Goal: Task Accomplishment & Management: Manage account settings

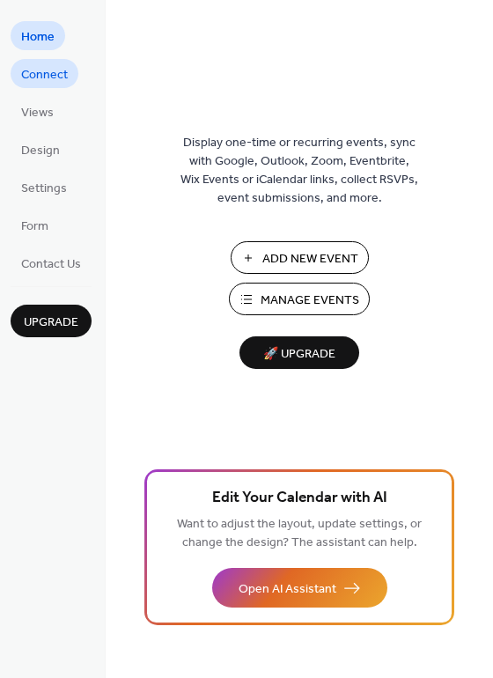
click at [43, 70] on span "Connect" at bounding box center [44, 75] width 47 height 18
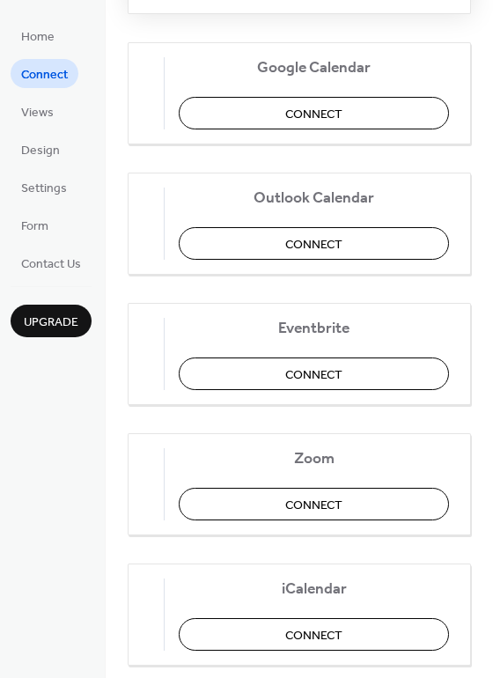
scroll to position [355, 0]
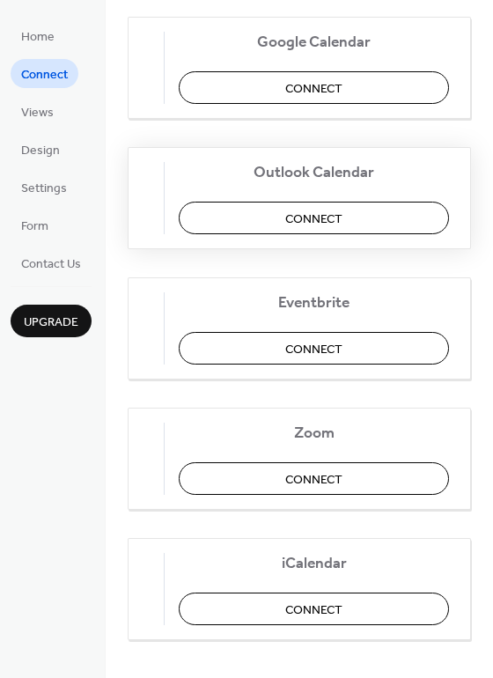
click at [292, 218] on button "Connect" at bounding box center [314, 218] width 270 height 33
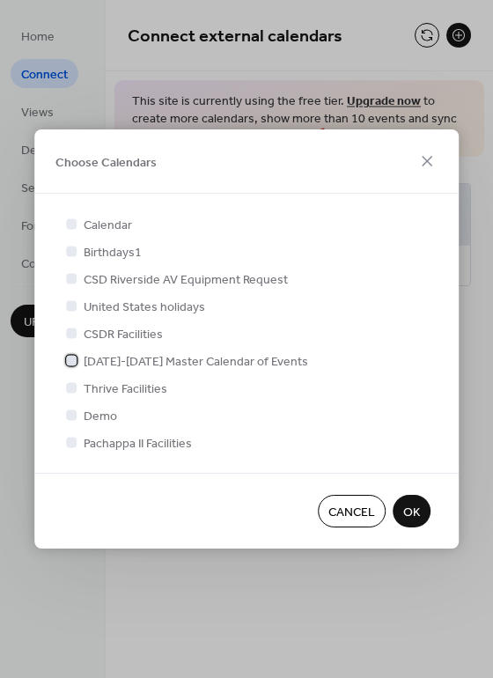
click at [168, 353] on span "2023-2024 Master Calendar of Events" at bounding box center [196, 362] width 225 height 18
click at [410, 510] on span "OK" at bounding box center [411, 513] width 17 height 18
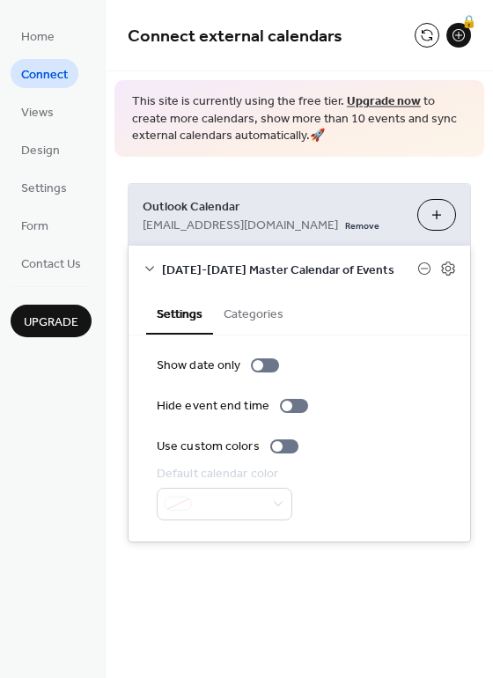
click at [251, 323] on button "Categories" at bounding box center [253, 312] width 81 height 41
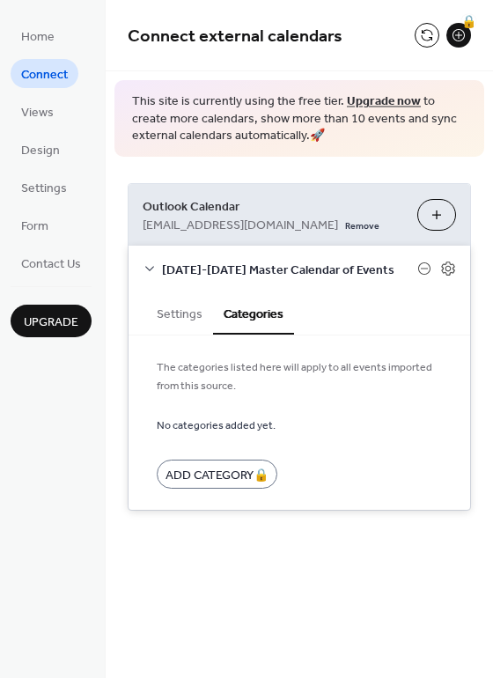
click at [173, 318] on button "Settings" at bounding box center [179, 312] width 67 height 41
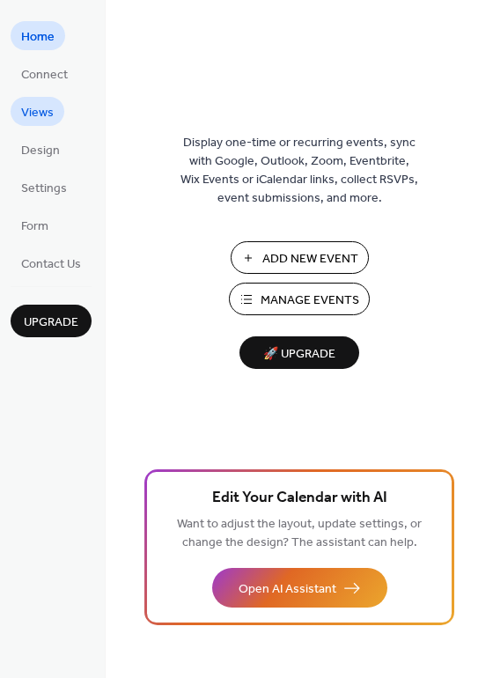
click at [49, 112] on span "Views" at bounding box center [37, 113] width 33 height 18
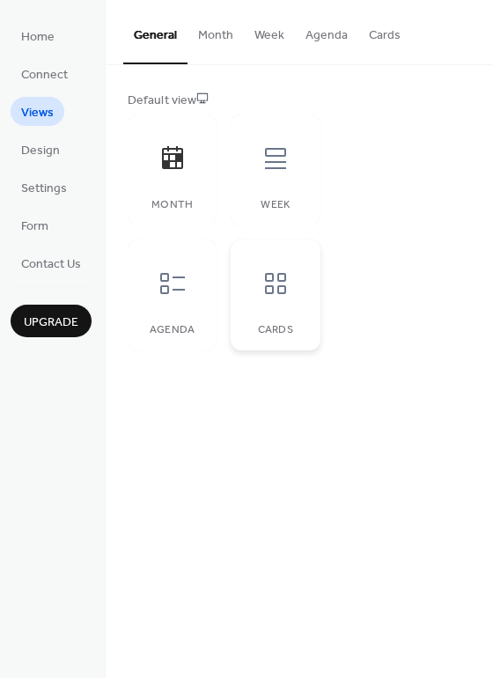
click at [265, 279] on icon at bounding box center [275, 283] width 21 height 21
click at [179, 170] on icon at bounding box center [173, 158] width 28 height 28
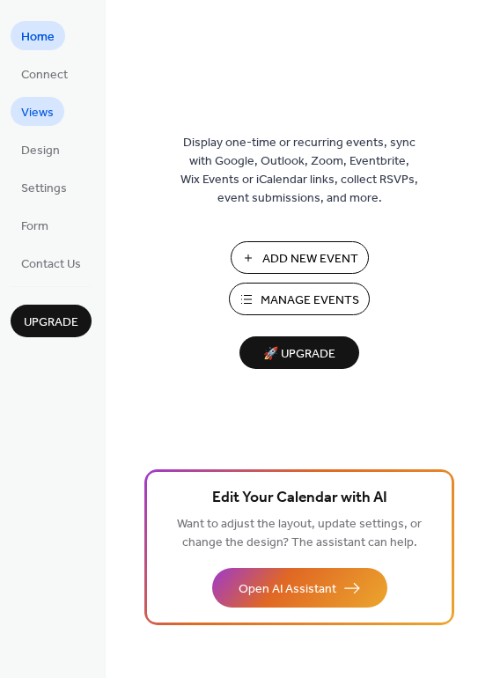
click at [33, 109] on span "Views" at bounding box center [37, 113] width 33 height 18
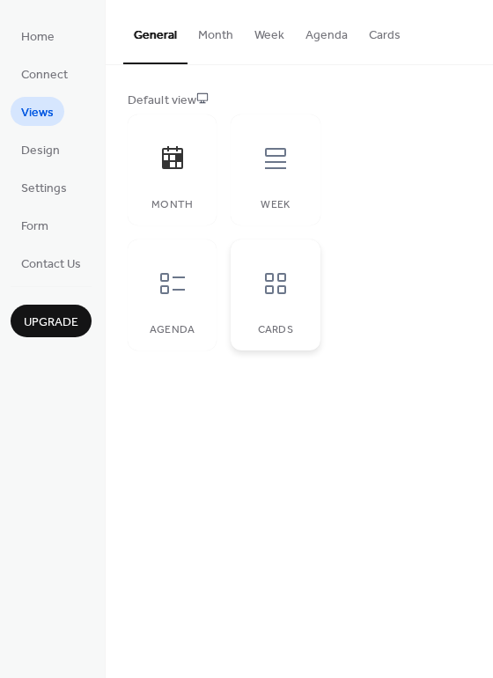
click at [281, 283] on icon at bounding box center [276, 284] width 28 height 28
click at [46, 187] on span "Settings" at bounding box center [44, 189] width 46 height 18
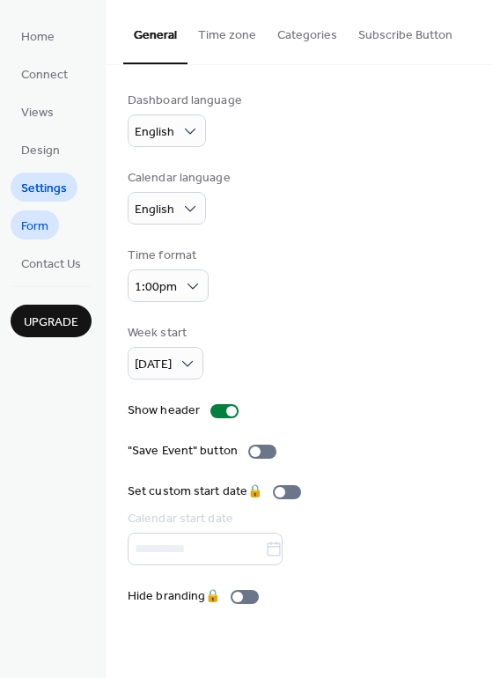
click at [41, 226] on span "Form" at bounding box center [34, 227] width 27 height 18
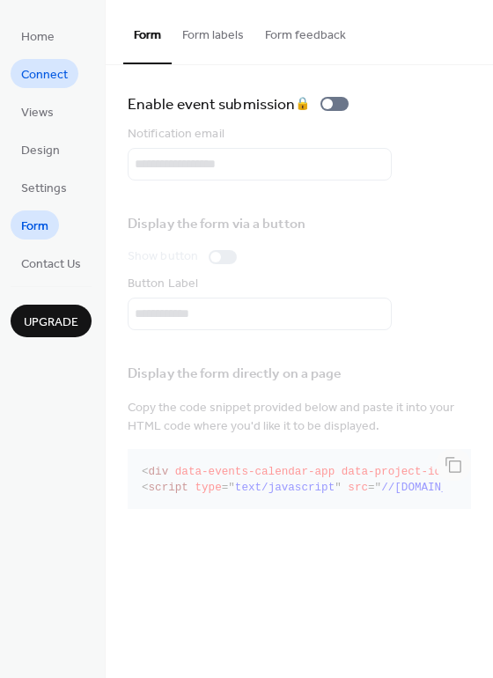
click at [44, 80] on span "Connect" at bounding box center [44, 75] width 47 height 18
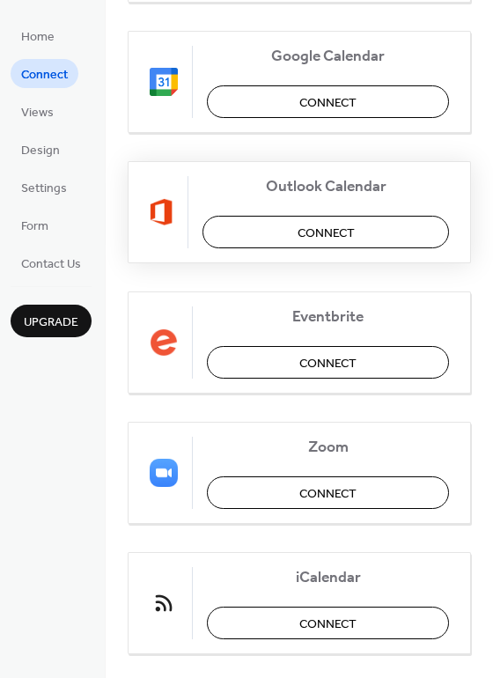
scroll to position [370, 0]
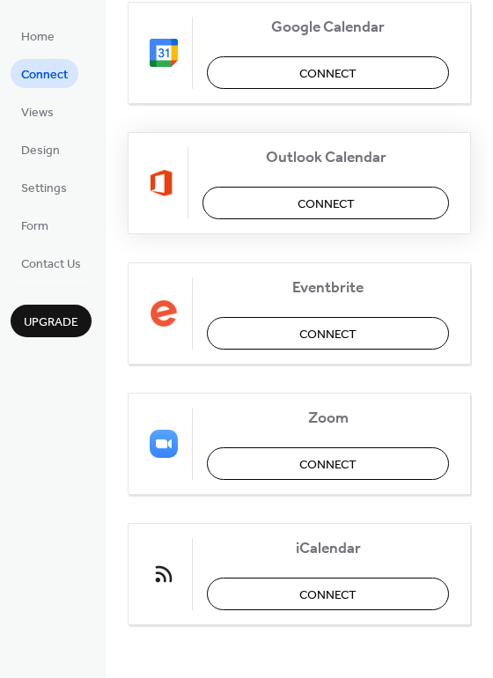
click at [279, 193] on button "Connect" at bounding box center [326, 203] width 247 height 33
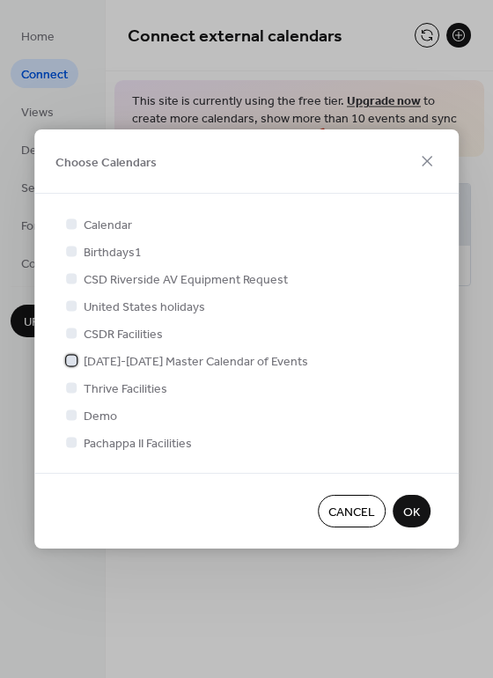
click at [153, 361] on span "[DATE]-[DATE] Master Calendar of Events" at bounding box center [196, 362] width 225 height 18
click at [411, 509] on span "OK" at bounding box center [411, 513] width 17 height 18
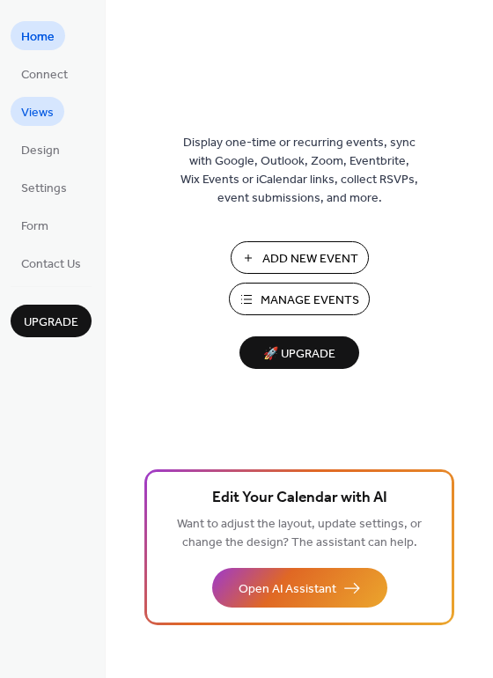
click at [61, 107] on link "Views" at bounding box center [38, 111] width 54 height 29
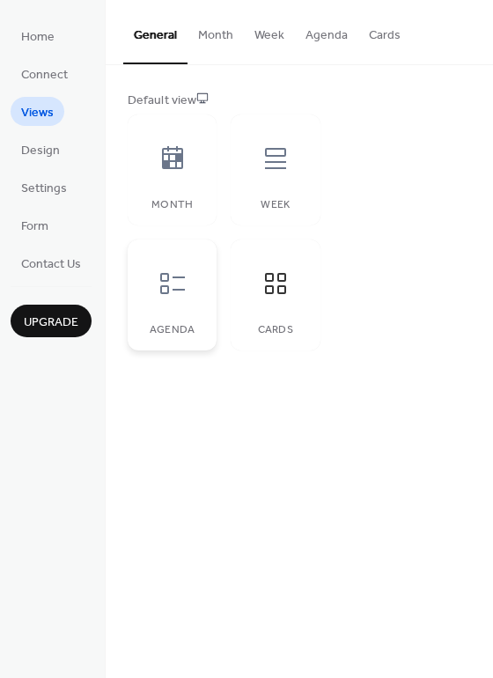
click at [174, 287] on icon at bounding box center [173, 284] width 28 height 28
click at [380, 35] on button "Cards" at bounding box center [385, 31] width 53 height 63
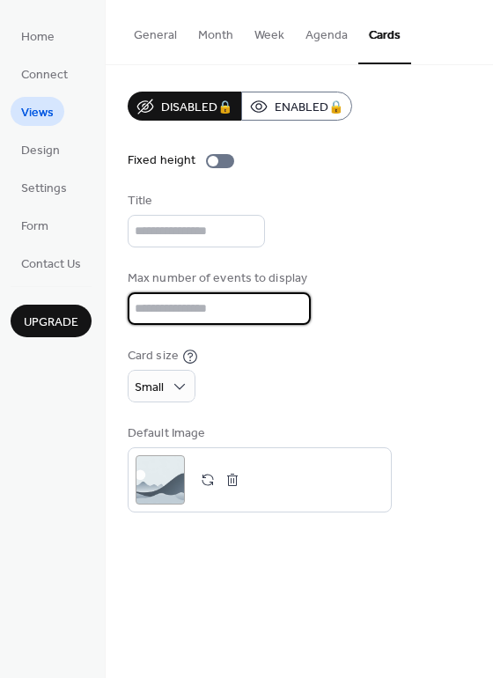
drag, startPoint x: 172, startPoint y: 307, endPoint x: 109, endPoint y: 300, distance: 62.8
click at [109, 300] on div "Disabled 🔒 Enabled 🔒 Fixed height Title Max number of events to display ** Card…" at bounding box center [300, 302] width 388 height 474
click at [294, 315] on input "**" at bounding box center [219, 308] width 183 height 33
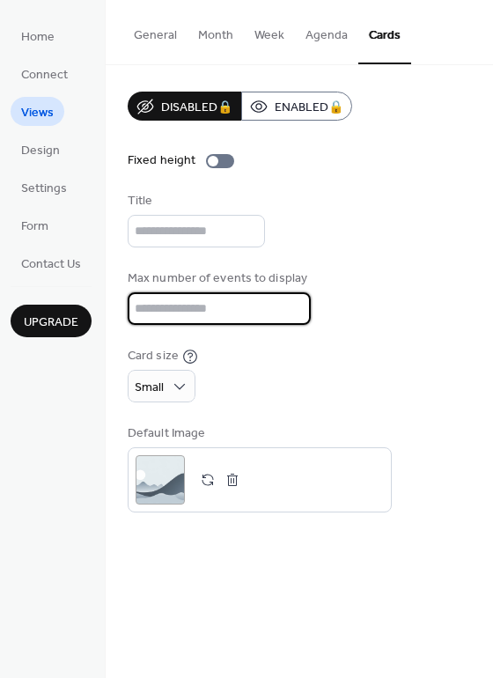
click at [294, 315] on input "**" at bounding box center [219, 308] width 183 height 33
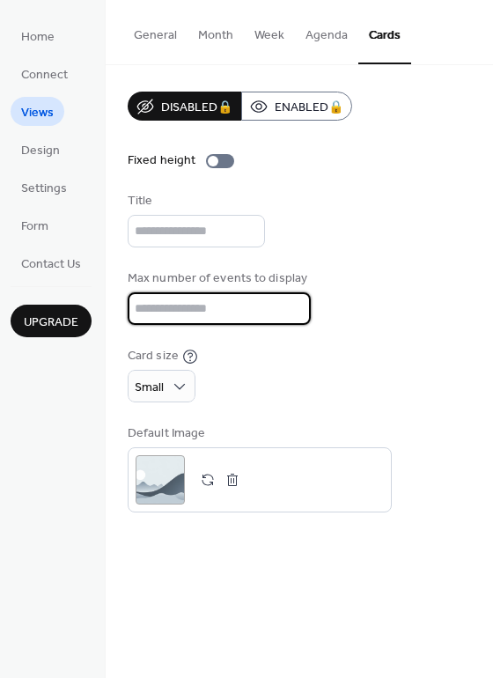
click at [294, 315] on input "**" at bounding box center [219, 308] width 183 height 33
click at [294, 315] on input "*" at bounding box center [219, 308] width 183 height 33
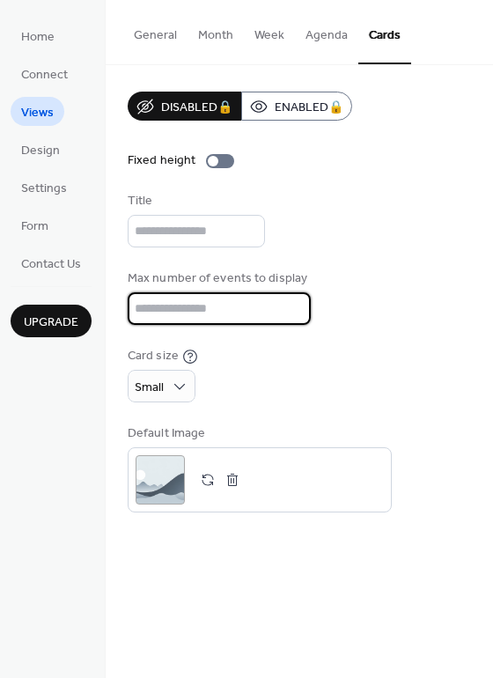
click at [294, 315] on input "*" at bounding box center [219, 308] width 183 height 33
click at [291, 312] on input "*" at bounding box center [219, 308] width 183 height 33
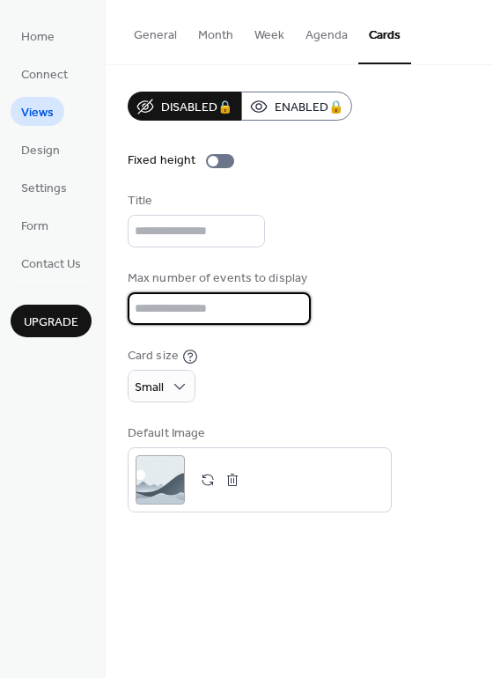
type input "*"
click at [291, 300] on input "*" at bounding box center [219, 308] width 183 height 33
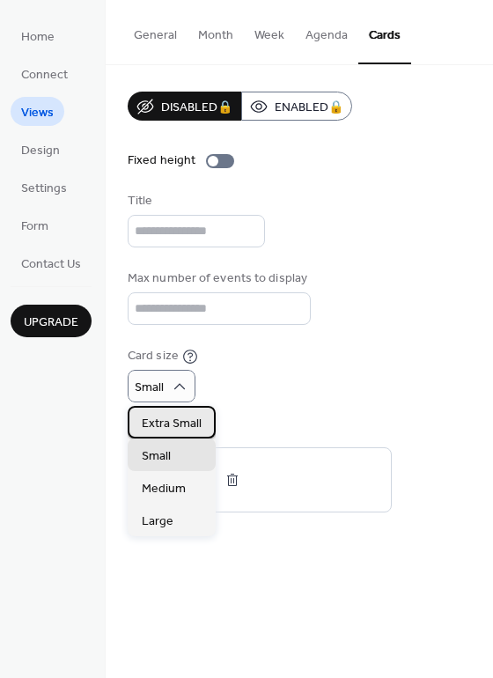
click at [185, 423] on span "Extra Small" at bounding box center [172, 424] width 60 height 18
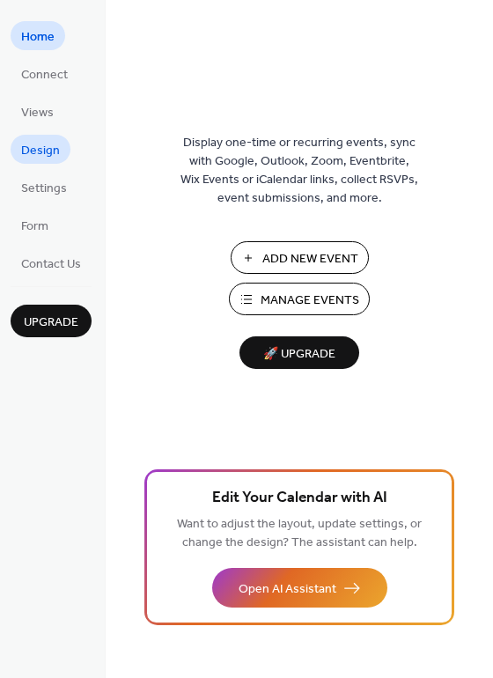
click at [45, 151] on span "Design" at bounding box center [40, 151] width 39 height 18
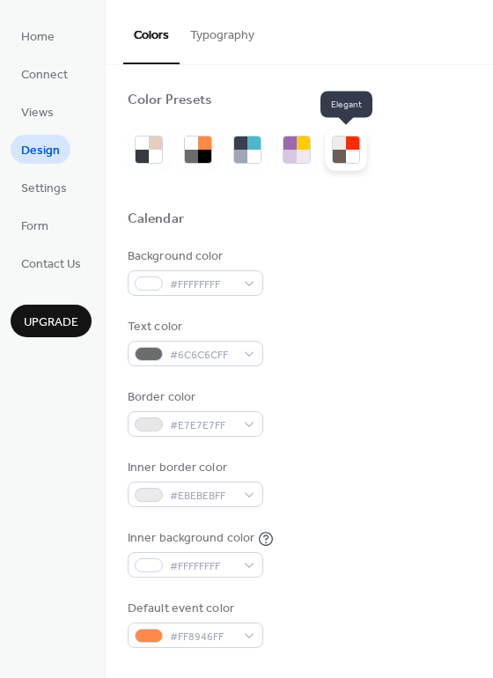
click at [351, 152] on div at bounding box center [352, 156] width 13 height 13
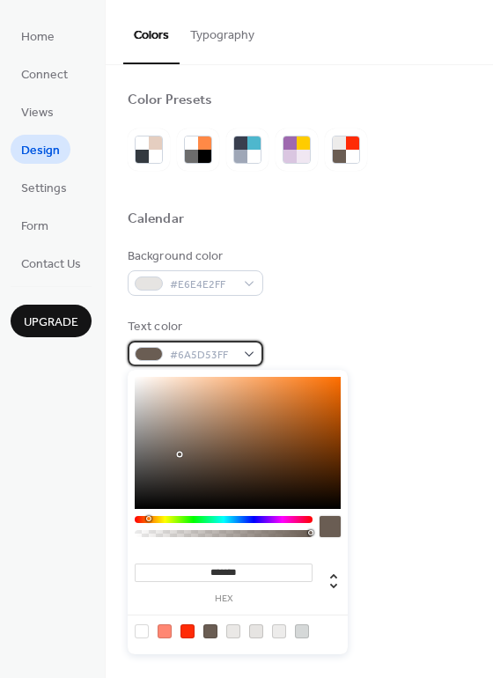
click at [246, 351] on div "#6A5D53FF" at bounding box center [196, 354] width 136 height 26
click at [204, 628] on div at bounding box center [210, 632] width 14 height 14
click at [210, 628] on div at bounding box center [210, 632] width 14 height 14
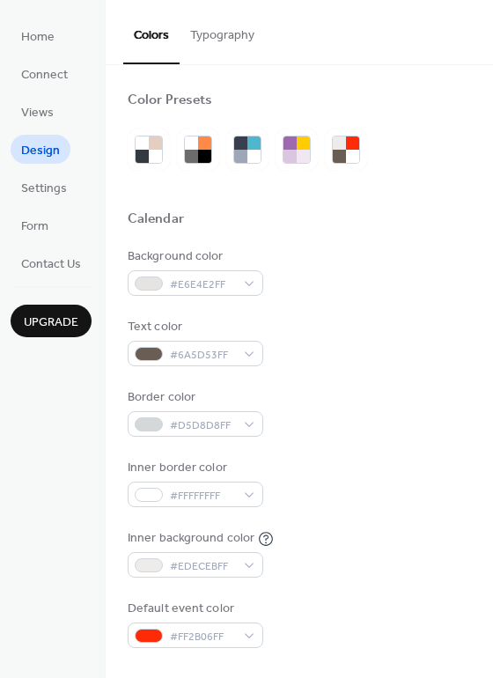
click at [454, 344] on div "Text color #6A5D53FF" at bounding box center [300, 342] width 344 height 48
click at [245, 30] on button "Typography" at bounding box center [222, 31] width 85 height 63
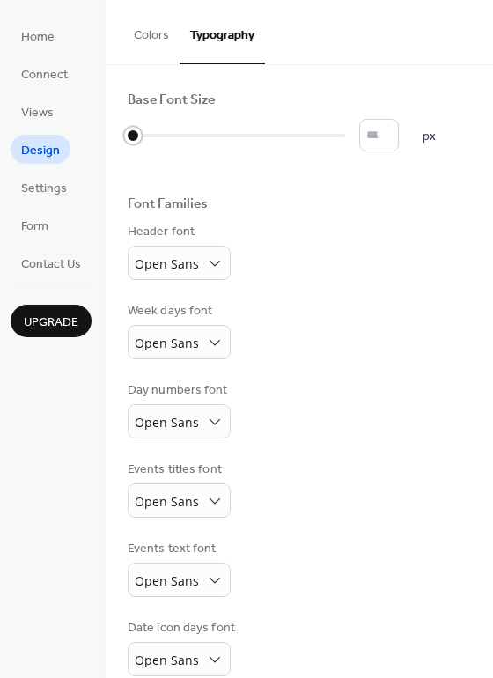
type input "*"
drag, startPoint x: 137, startPoint y: 136, endPoint x: 156, endPoint y: 134, distance: 18.6
click at [156, 134] on div at bounding box center [159, 136] width 18 height 18
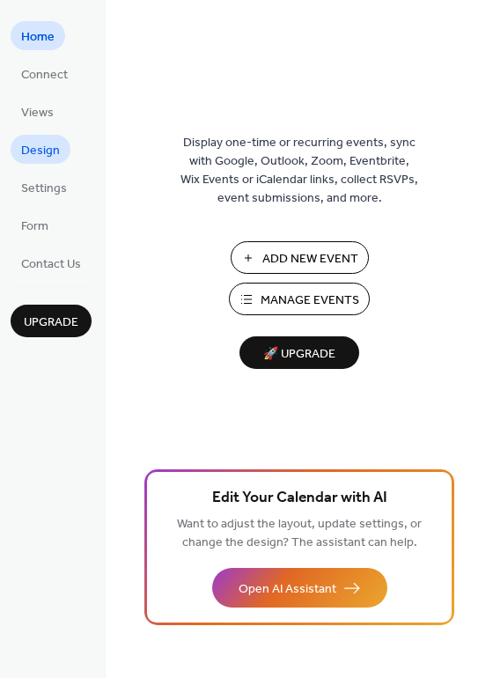
click at [47, 146] on span "Design" at bounding box center [40, 151] width 39 height 18
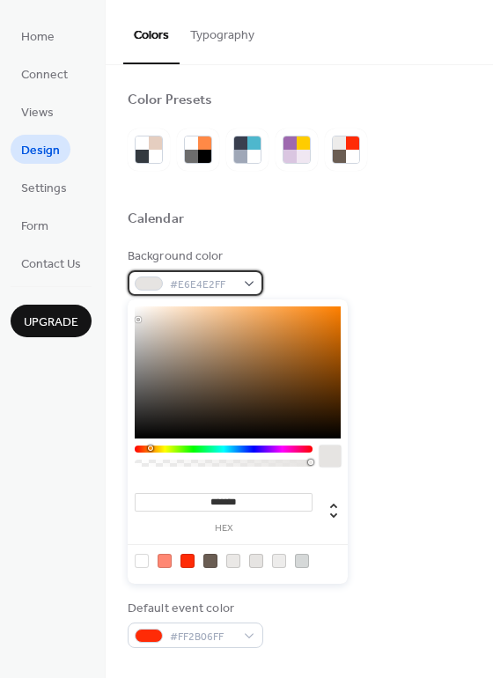
click at [241, 284] on div "#E6E4E2FF" at bounding box center [196, 283] width 136 height 26
click at [142, 558] on div at bounding box center [142, 561] width 14 height 14
type input "*******"
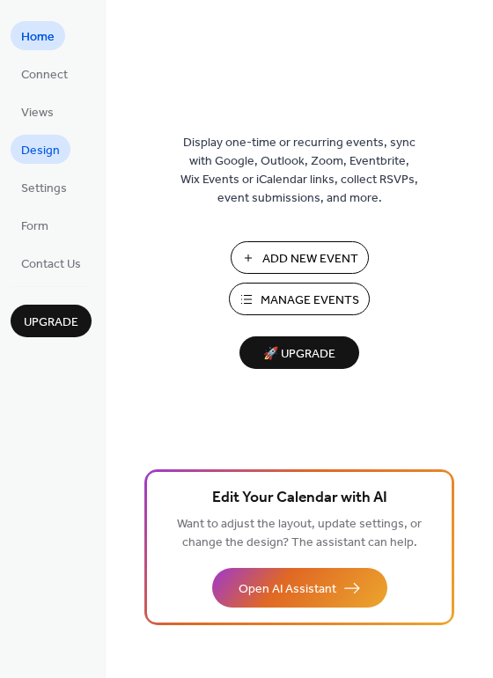
click at [55, 144] on span "Design" at bounding box center [40, 151] width 39 height 18
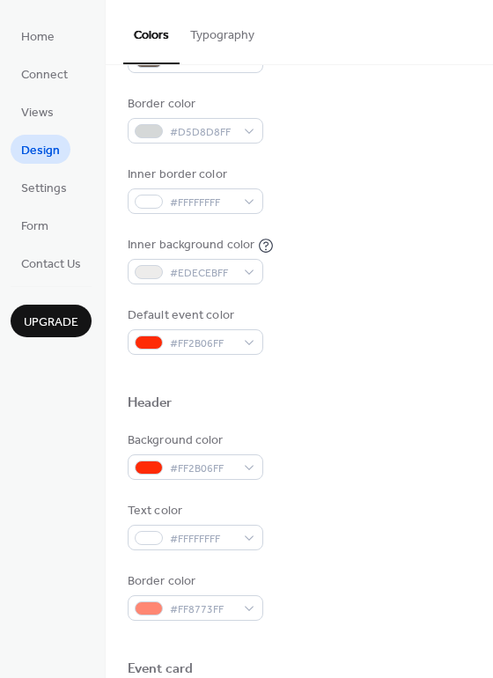
scroll to position [294, 0]
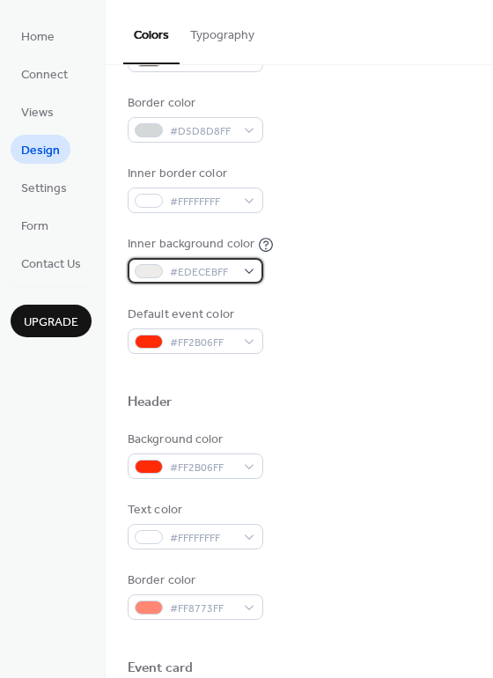
click at [248, 268] on div "#EDECEBFF" at bounding box center [196, 271] width 136 height 26
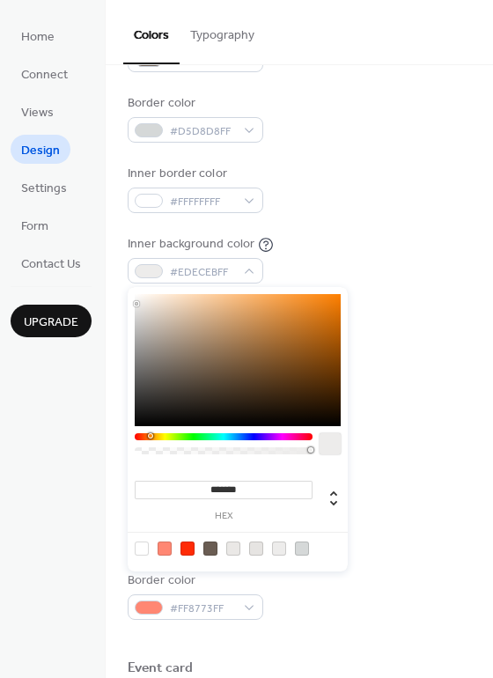
click at [138, 545] on div at bounding box center [142, 549] width 14 height 14
type input "*******"
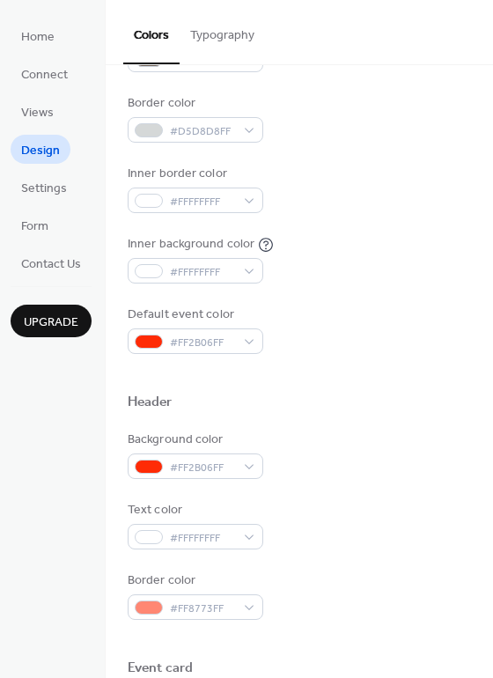
click at [345, 171] on div "Inner border color #FFFFFFFF" at bounding box center [300, 189] width 344 height 48
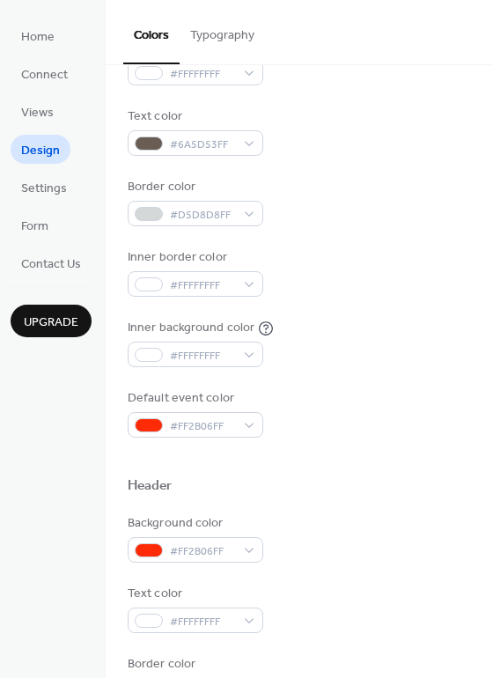
scroll to position [151, 0]
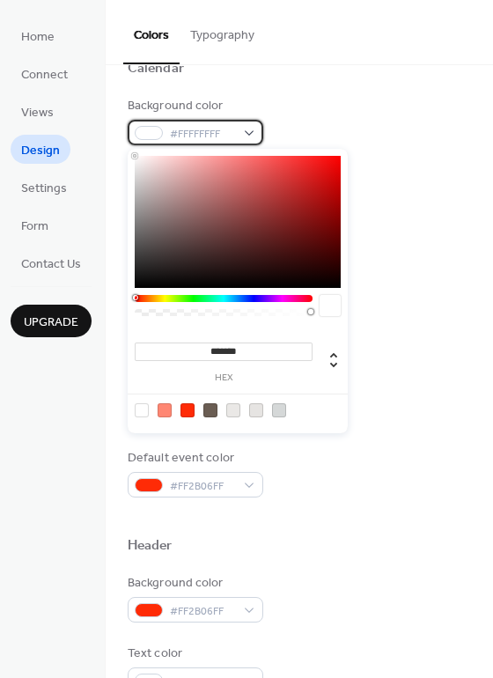
click at [255, 126] on div "#FFFFFFFF" at bounding box center [196, 133] width 136 height 26
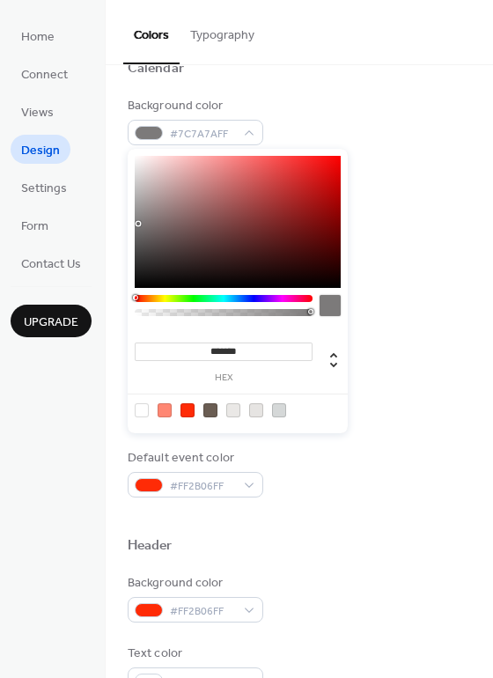
drag, startPoint x: 149, startPoint y: 248, endPoint x: 138, endPoint y: 224, distance: 26.8
click at [138, 224] on div at bounding box center [238, 222] width 206 height 132
type input "*******"
drag, startPoint x: 137, startPoint y: 217, endPoint x: 127, endPoint y: 146, distance: 71.1
click at [128, 146] on div "******* hex" at bounding box center [238, 289] width 220 height 288
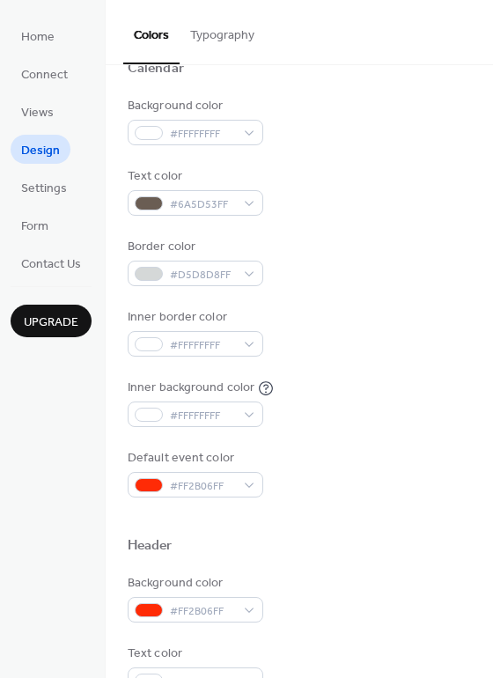
click at [401, 102] on div "Background color #FFFFFFFF" at bounding box center [300, 121] width 344 height 48
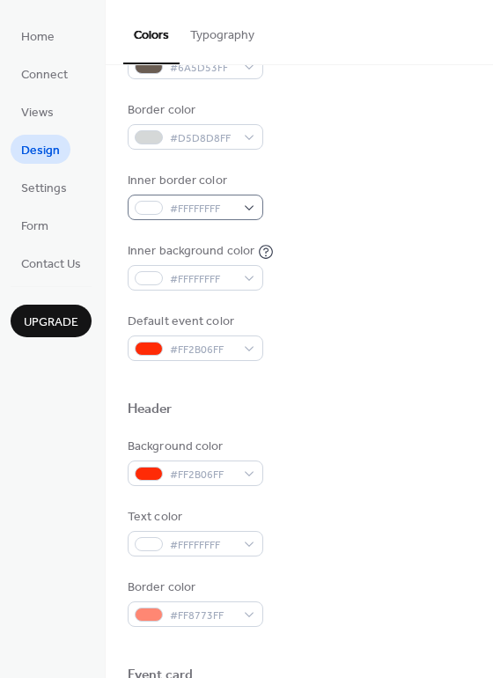
scroll to position [288, 0]
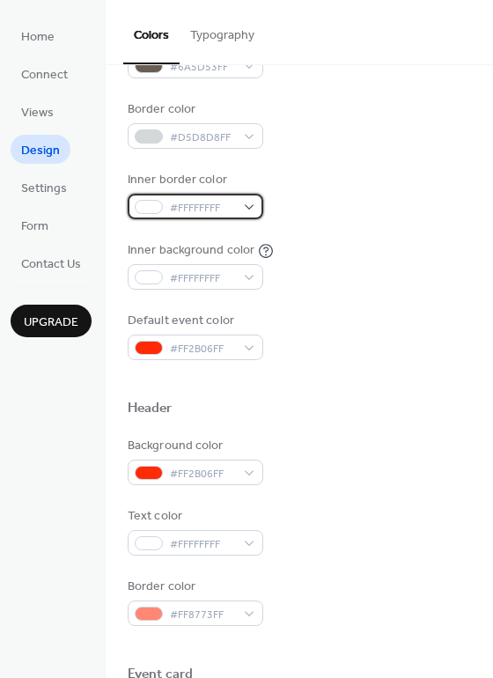
click at [252, 201] on div "#FFFFFFFF" at bounding box center [196, 207] width 136 height 26
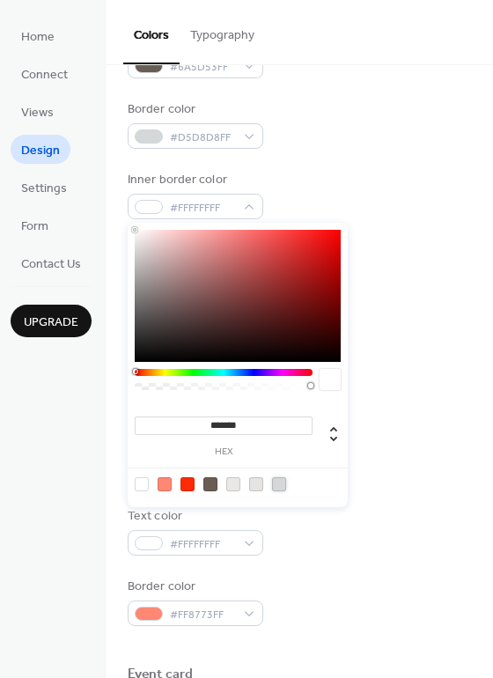
click at [284, 479] on div at bounding box center [279, 484] width 14 height 14
type input "*******"
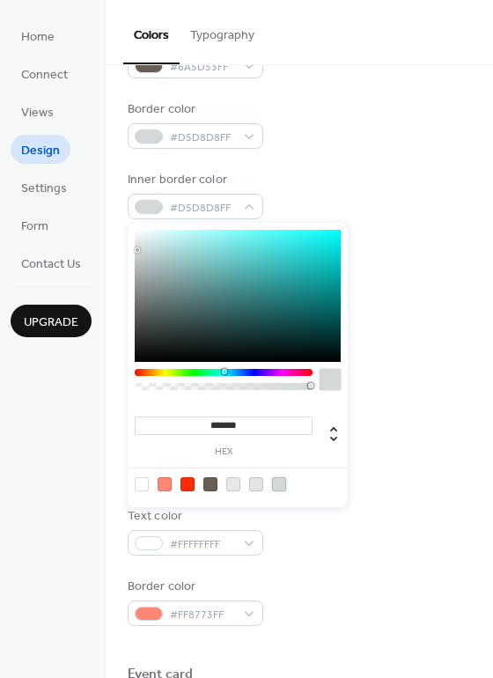
click at [450, 373] on div at bounding box center [300, 380] width 344 height 40
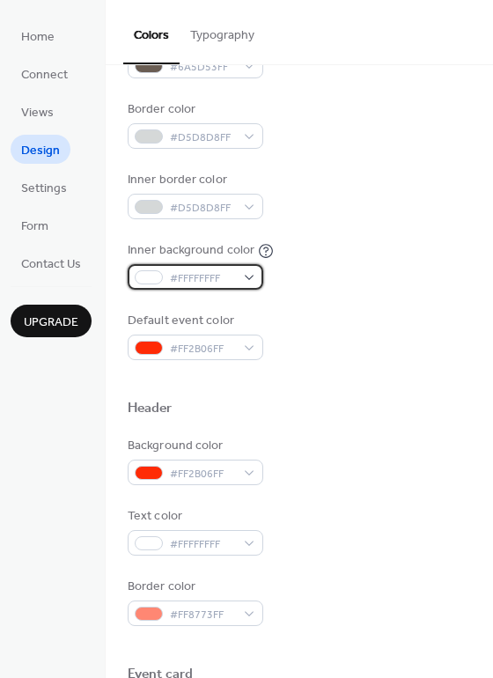
click at [253, 274] on div "#FFFFFFFF" at bounding box center [196, 277] width 136 height 26
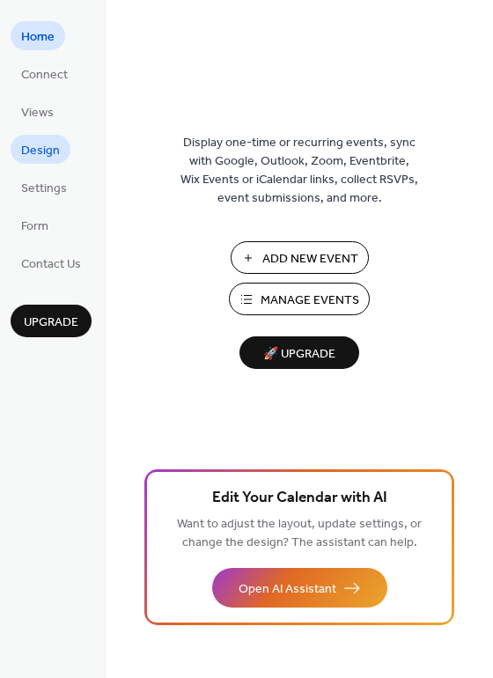
click at [57, 152] on span "Design" at bounding box center [40, 151] width 39 height 18
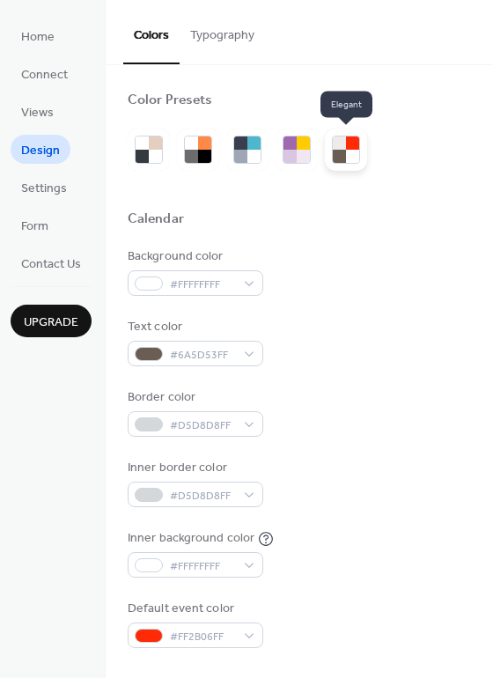
click at [350, 152] on div at bounding box center [352, 156] width 13 height 13
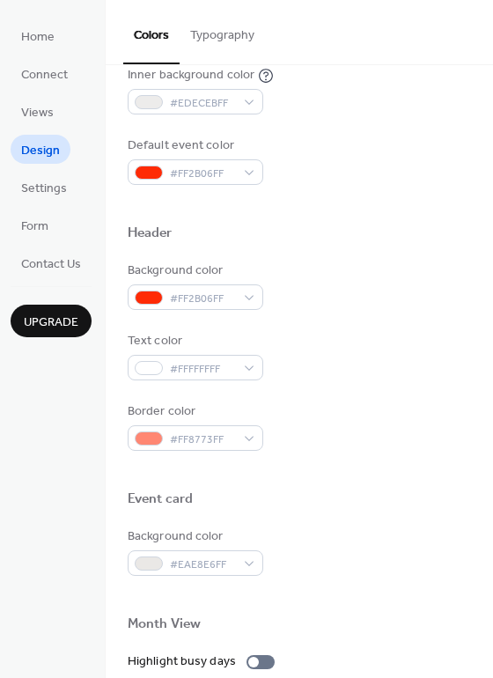
scroll to position [468, 0]
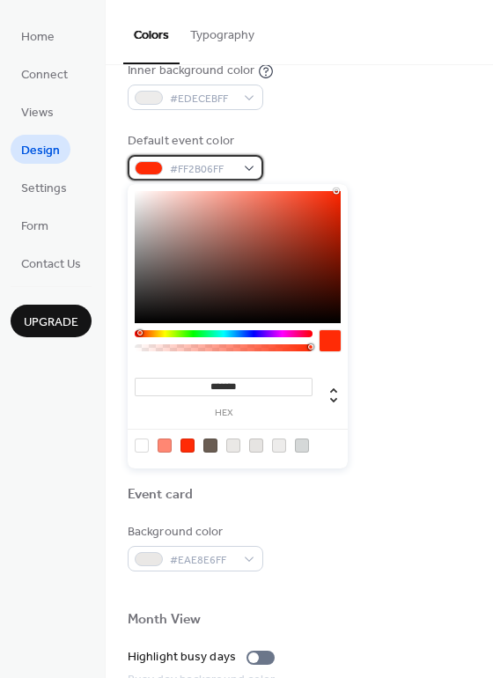
click at [249, 162] on div "#FF2B06FF" at bounding box center [196, 168] width 136 height 26
click at [182, 441] on div at bounding box center [188, 446] width 14 height 14
click at [184, 445] on div at bounding box center [188, 446] width 14 height 14
click at [411, 381] on div "Background color #FF2B06FF Text color #FFFFFFFF Border color #FF8773FF" at bounding box center [300, 351] width 344 height 189
click at [202, 171] on span "#FF2B06FF" at bounding box center [202, 169] width 65 height 18
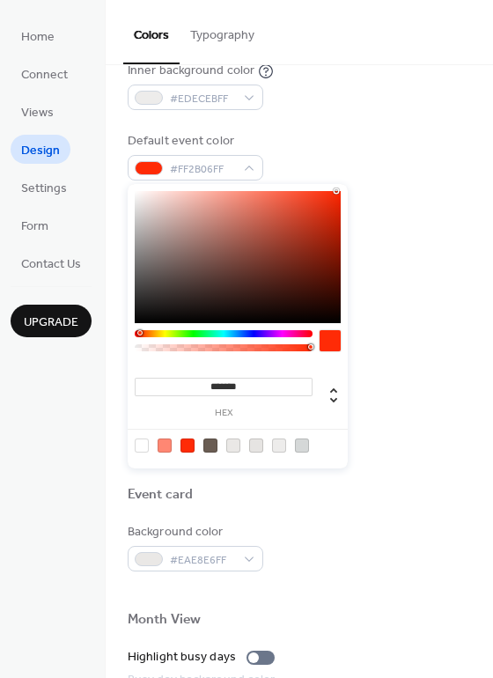
click at [264, 382] on input "*******" at bounding box center [224, 387] width 178 height 18
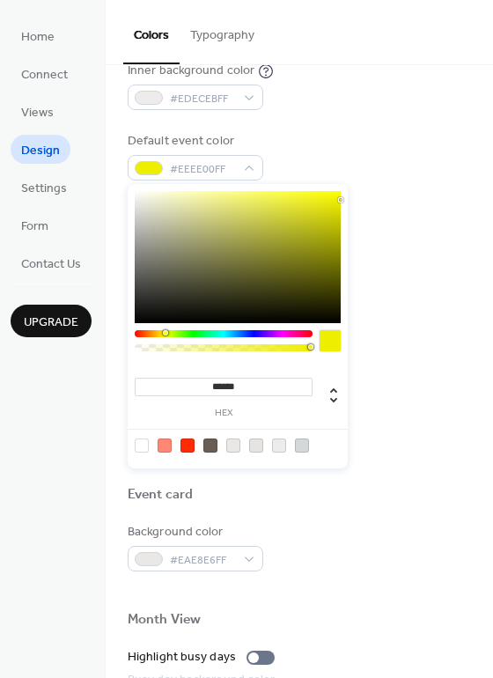
type input "*******"
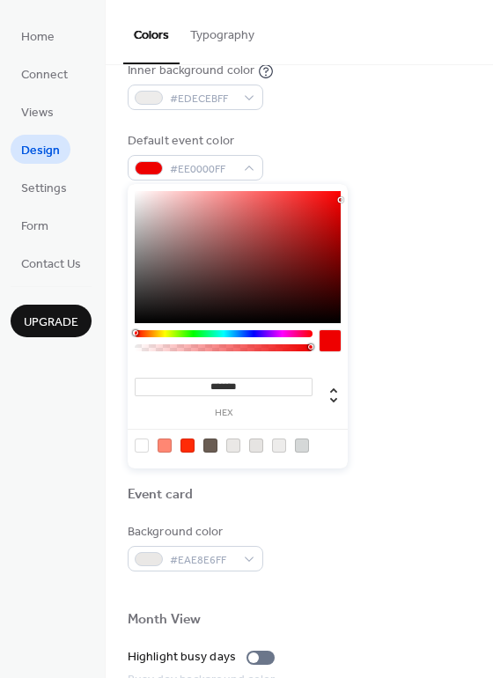
click at [316, 516] on div at bounding box center [300, 516] width 344 height 14
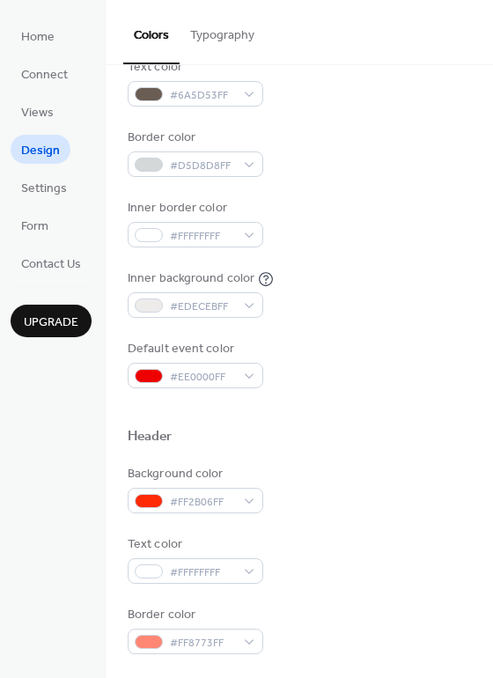
scroll to position [221, 0]
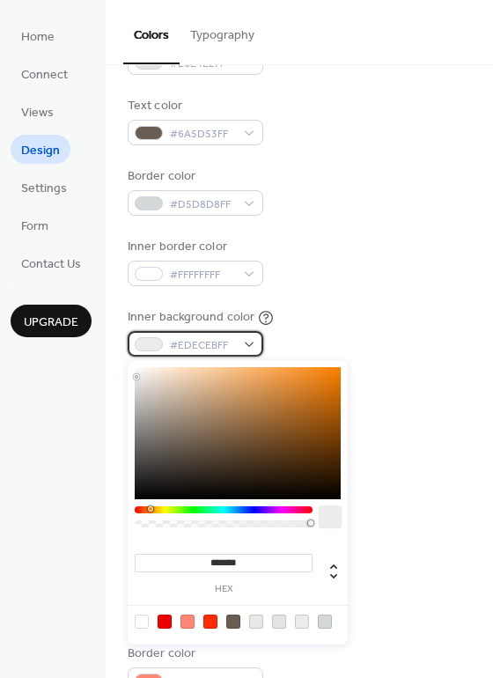
click at [253, 343] on div "#EDECEBFF" at bounding box center [196, 344] width 136 height 26
click at [137, 617] on div at bounding box center [142, 622] width 14 height 14
type input "*******"
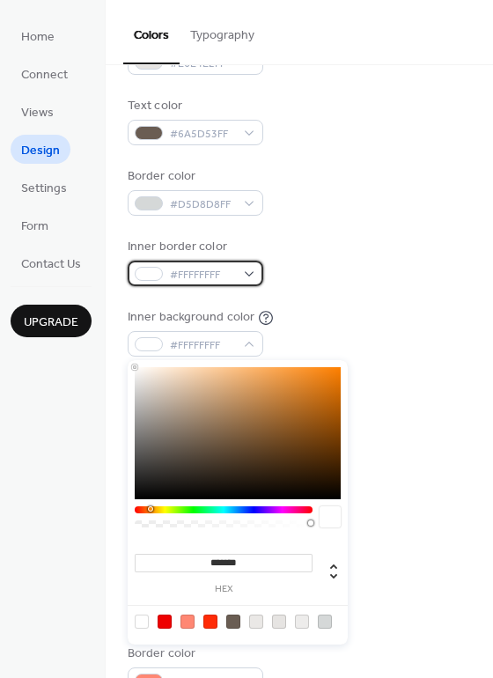
click at [248, 273] on div "#FFFFFFFF" at bounding box center [196, 274] width 136 height 26
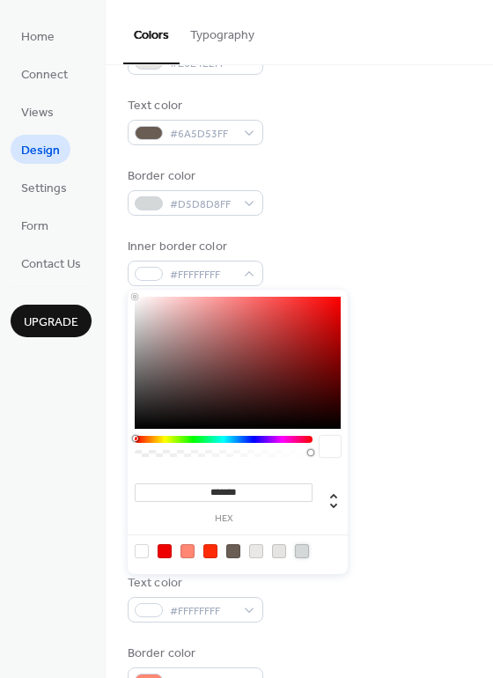
click at [303, 548] on div at bounding box center [302, 551] width 14 height 14
type input "*******"
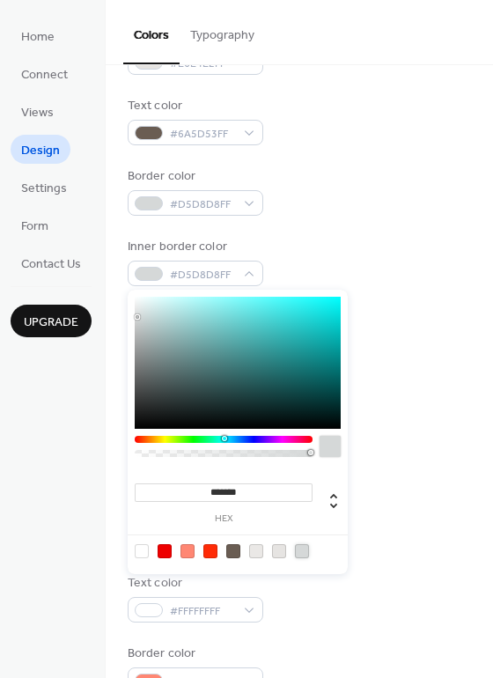
click at [368, 255] on div "Inner border color #D5D8D8FF" at bounding box center [300, 262] width 344 height 48
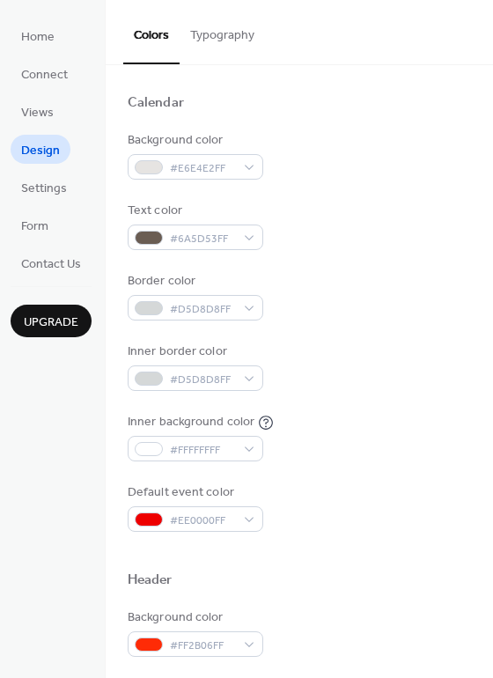
scroll to position [114, 0]
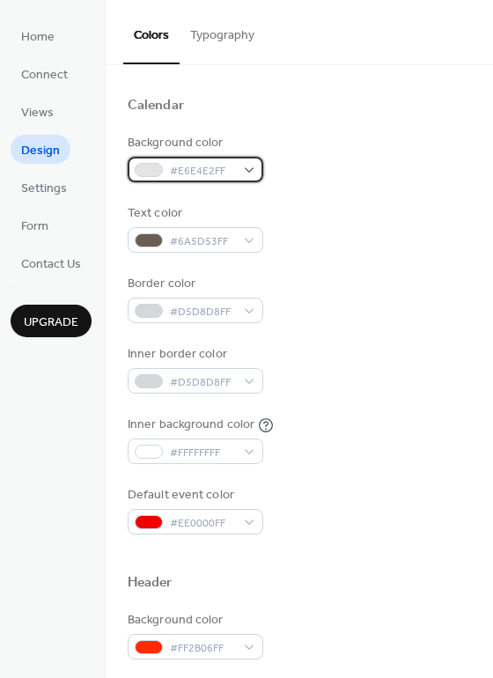
click at [254, 167] on div "#E6E4E2FF" at bounding box center [196, 170] width 136 height 26
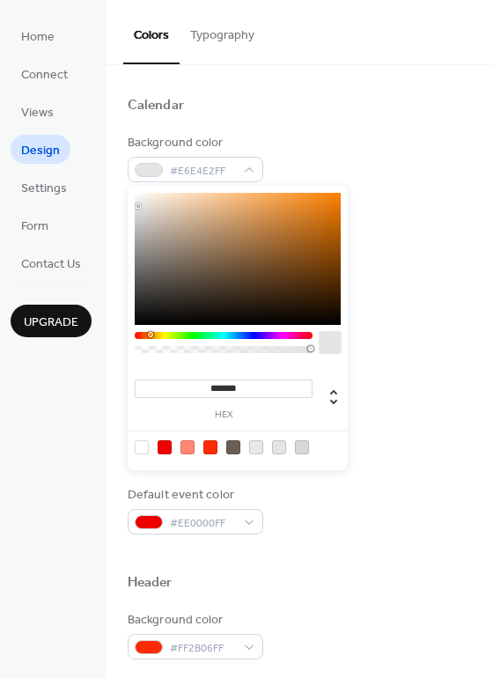
click at [142, 443] on div at bounding box center [142, 447] width 14 height 14
type input "*******"
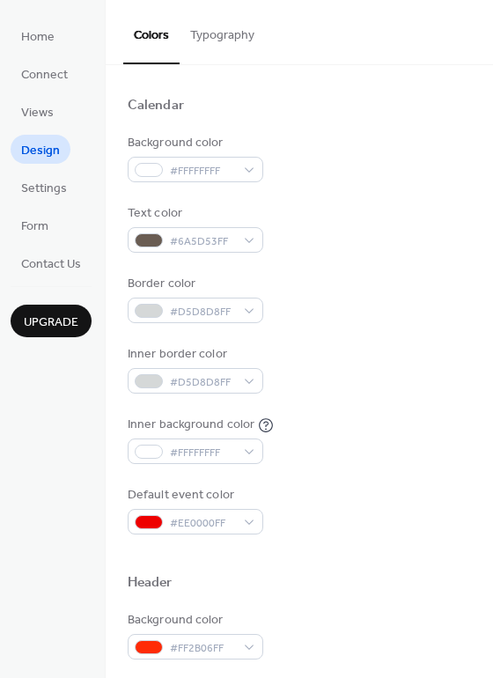
click at [438, 307] on div "Border color #D5D8D8FF" at bounding box center [300, 299] width 344 height 48
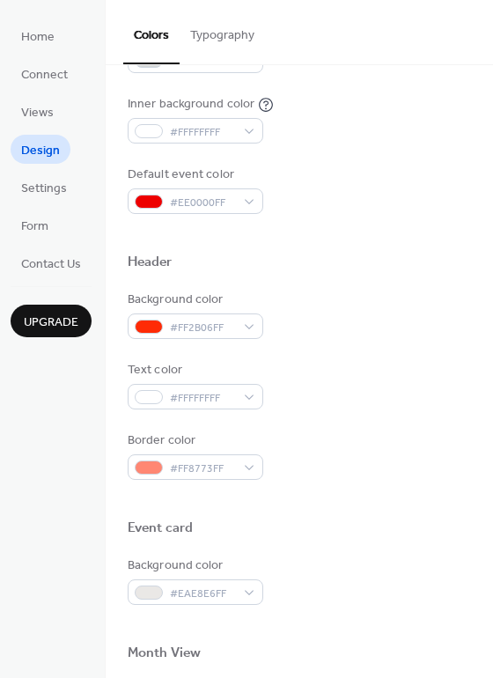
scroll to position [417, 0]
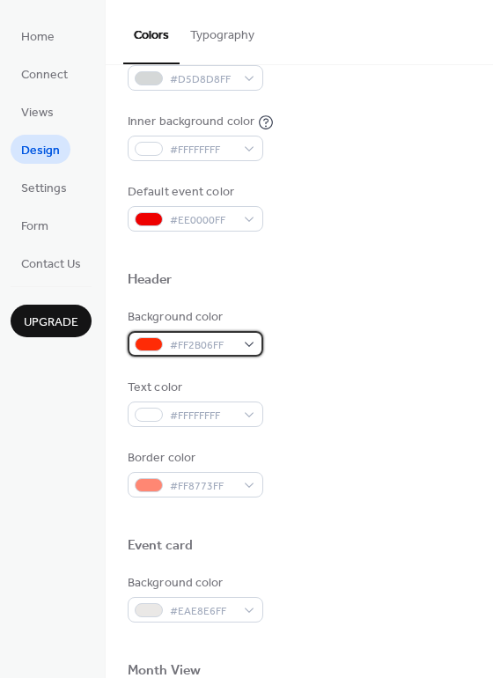
click at [240, 342] on div "#FF2B06FF" at bounding box center [196, 344] width 136 height 26
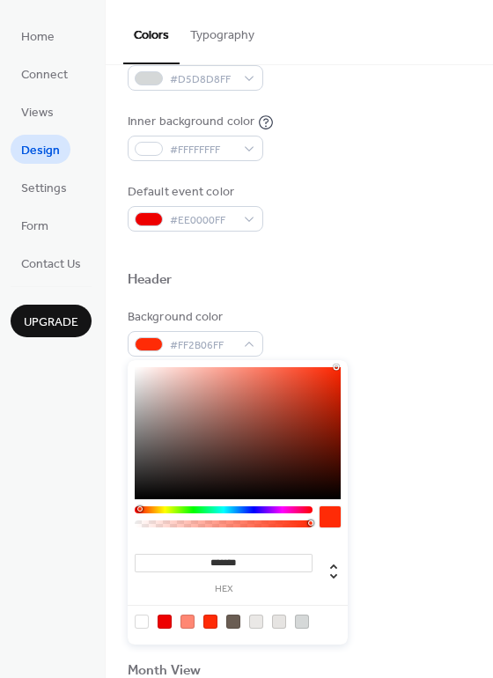
click at [281, 569] on input "*******" at bounding box center [224, 563] width 178 height 18
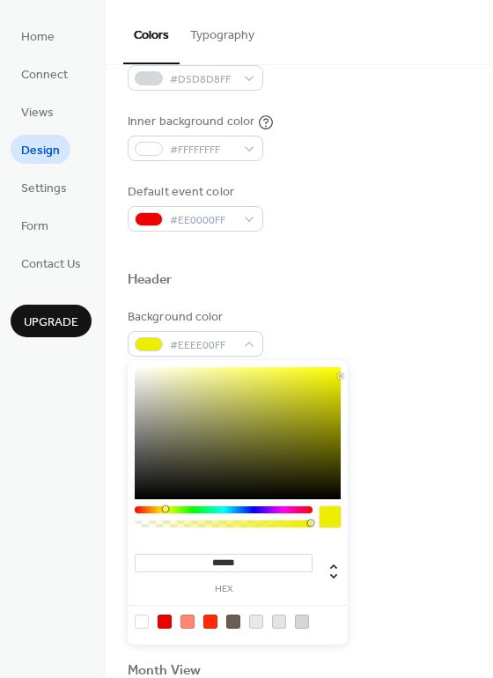
type input "*******"
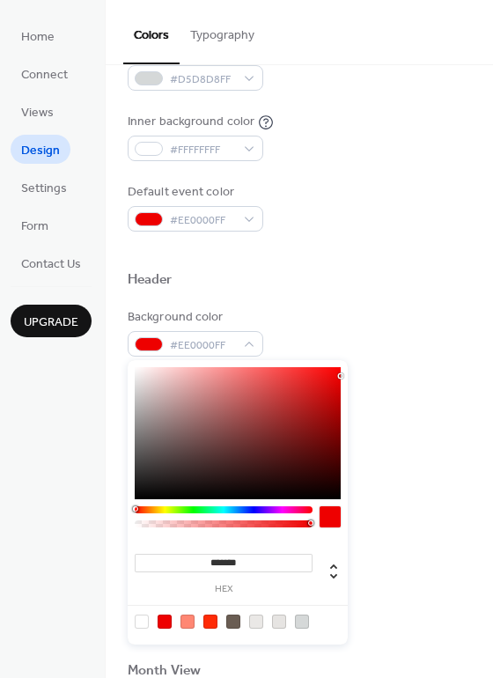
click at [410, 549] on div "Event card" at bounding box center [300, 548] width 344 height 23
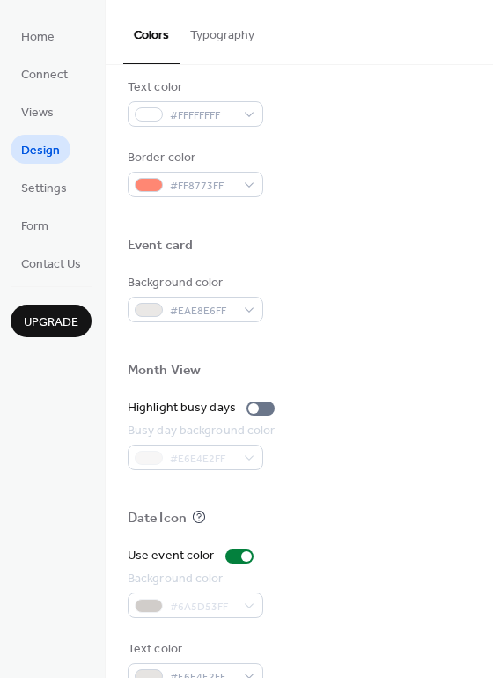
scroll to position [754, 0]
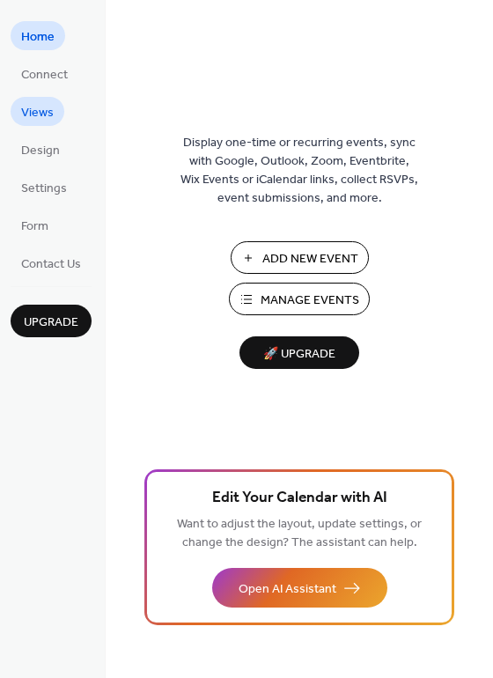
click at [41, 114] on span "Views" at bounding box center [37, 113] width 33 height 18
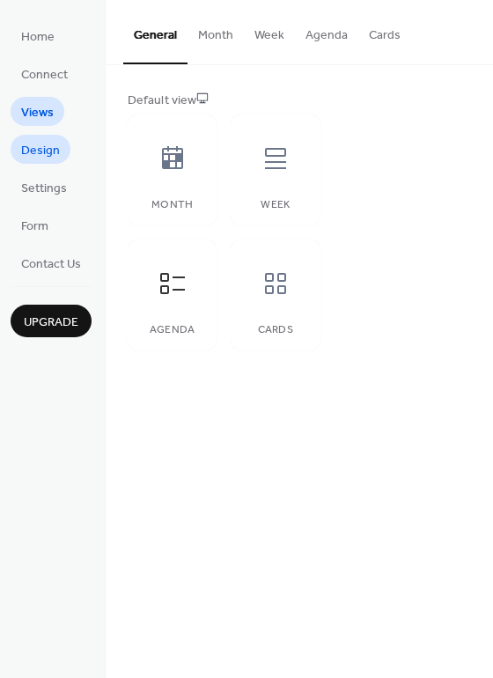
click at [40, 148] on span "Design" at bounding box center [40, 151] width 39 height 18
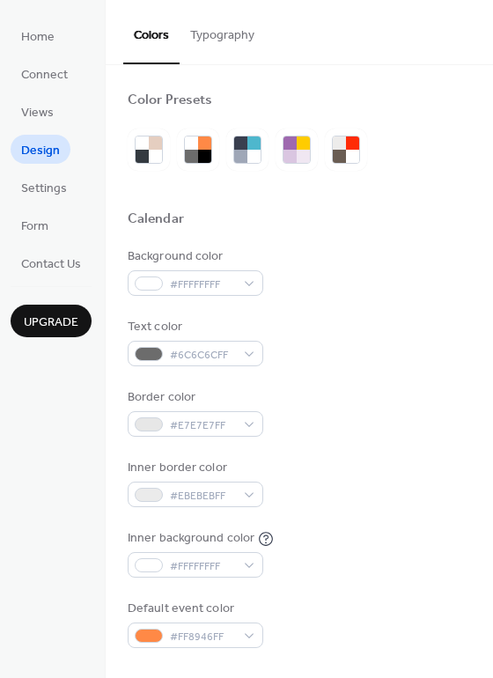
click at [233, 37] on button "Typography" at bounding box center [222, 31] width 85 height 63
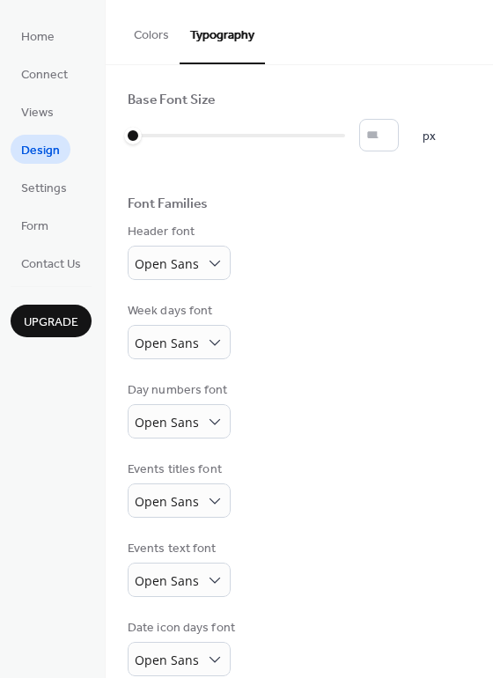
click at [162, 35] on button "Colors" at bounding box center [151, 31] width 56 height 63
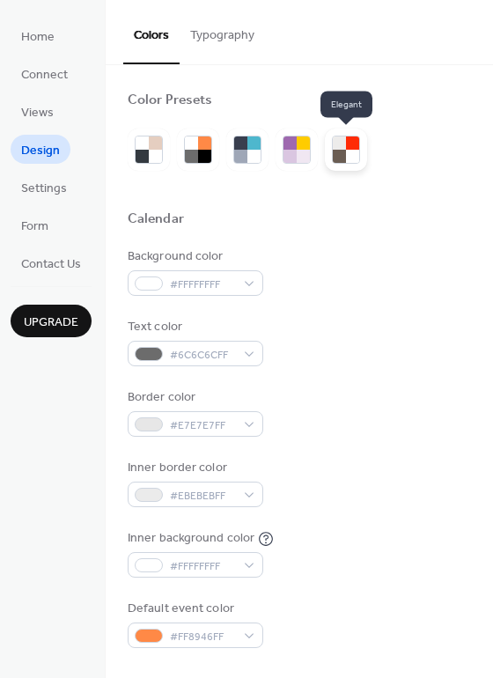
click at [345, 147] on div at bounding box center [339, 143] width 13 height 13
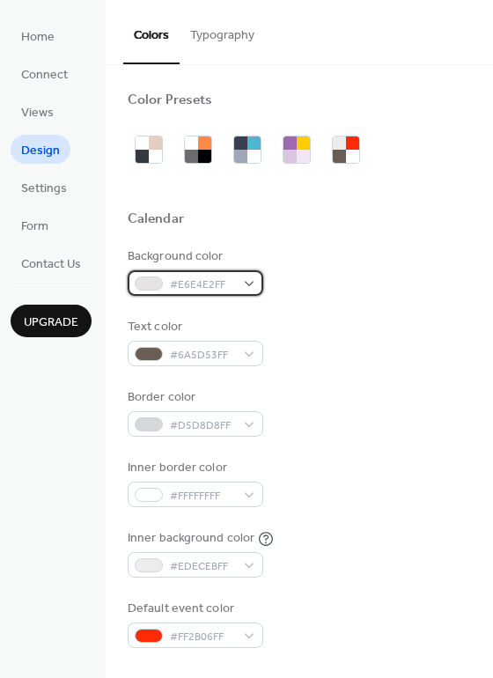
click at [251, 278] on div "#E6E4E2FF" at bounding box center [196, 283] width 136 height 26
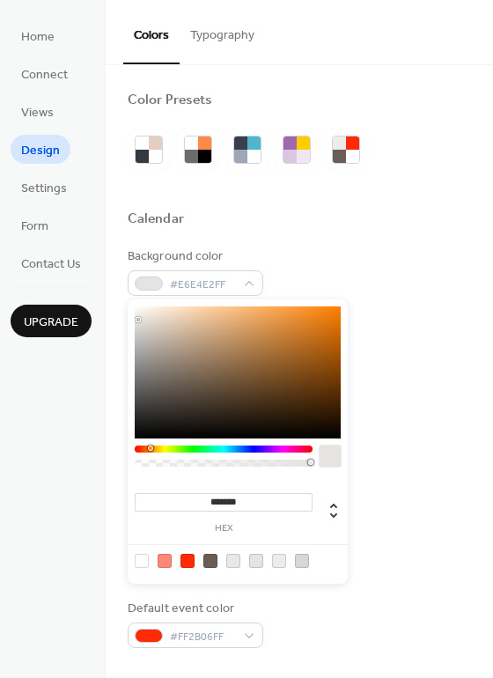
click at [143, 558] on div at bounding box center [142, 561] width 14 height 14
type input "*******"
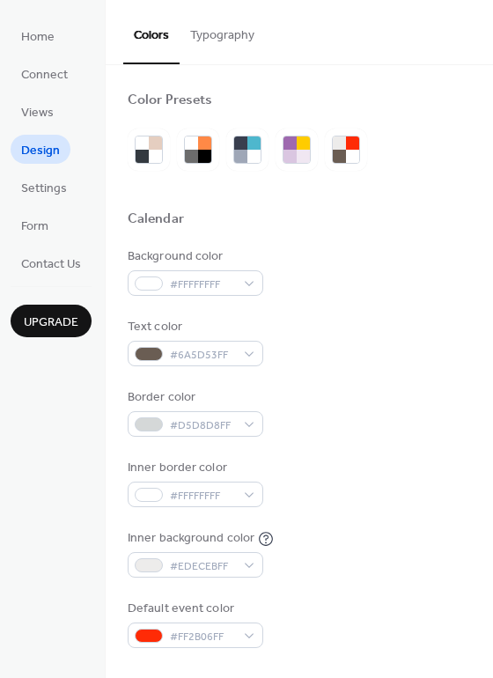
click at [442, 460] on div "Inner border color #FFFFFFFF" at bounding box center [300, 483] width 344 height 48
click at [248, 634] on div "#FF2B06FF" at bounding box center [196, 636] width 136 height 26
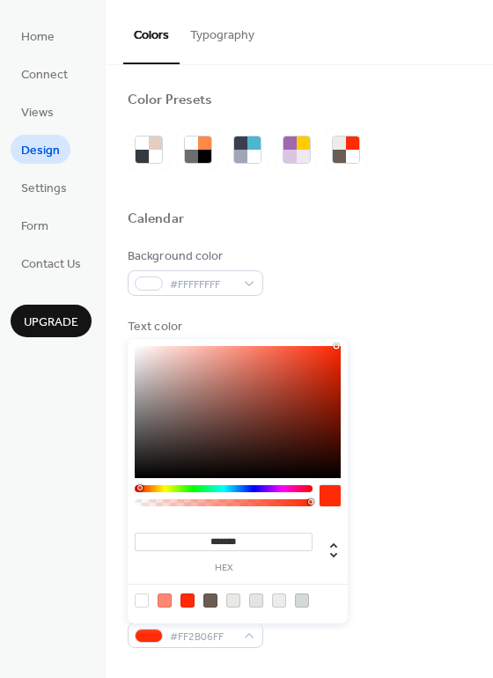
click at [269, 543] on input "*******" at bounding box center [224, 542] width 178 height 18
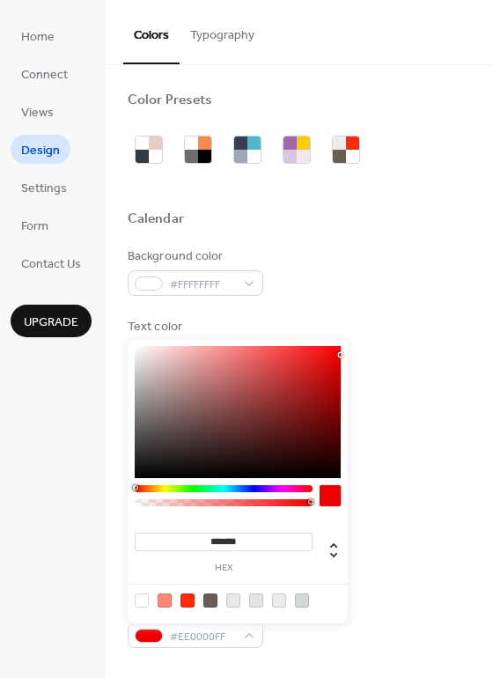
type input "*******"
click at [394, 434] on div "Border color #D5D8D8FF" at bounding box center [300, 412] width 344 height 48
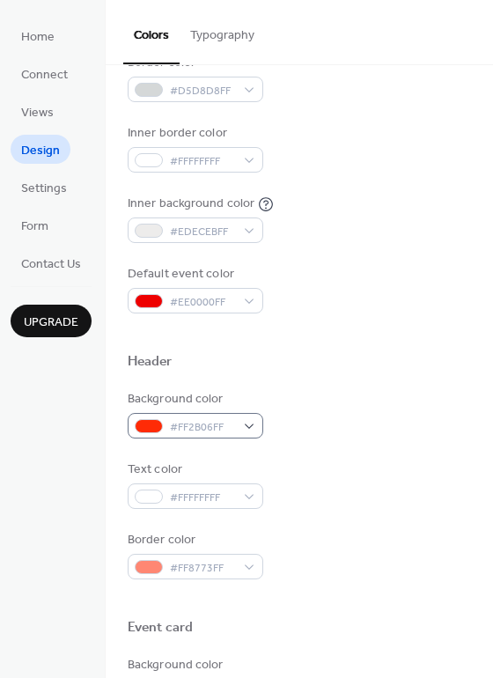
scroll to position [337, 0]
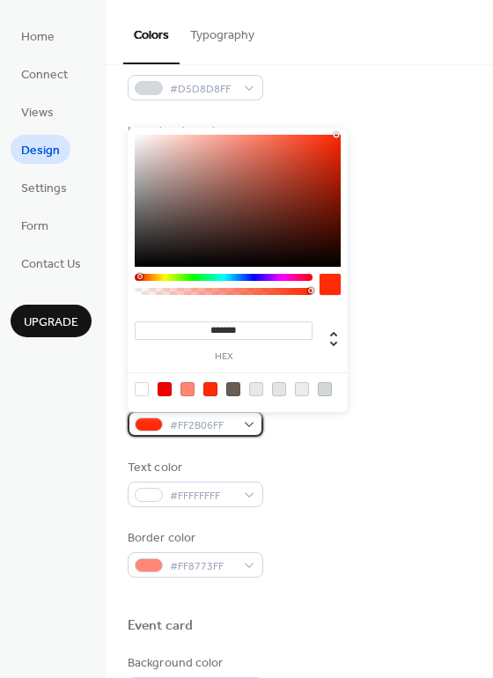
click at [257, 418] on div "#FF2B06FF" at bounding box center [196, 424] width 136 height 26
click at [167, 388] on div at bounding box center [165, 389] width 14 height 14
type input "*******"
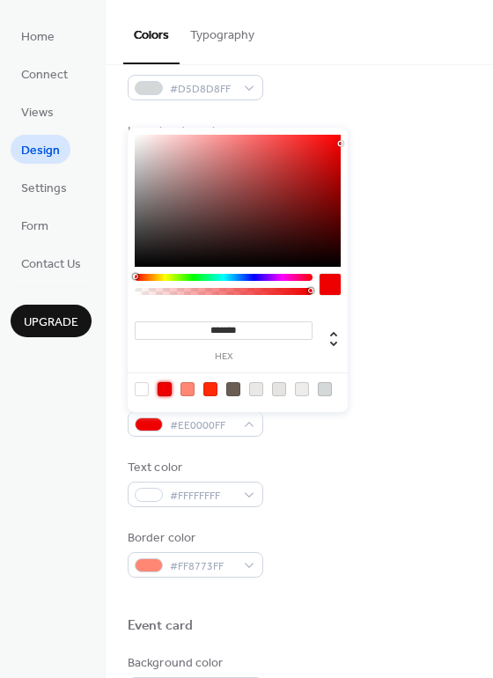
click at [342, 474] on div "Text color #FFFFFFFF" at bounding box center [300, 483] width 344 height 48
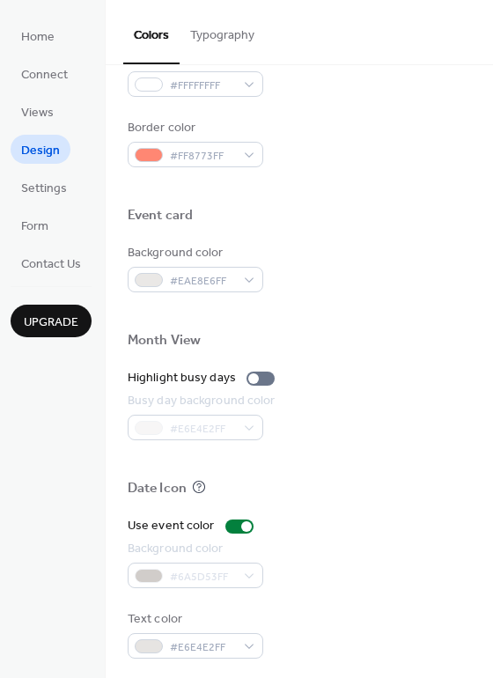
scroll to position [754, 0]
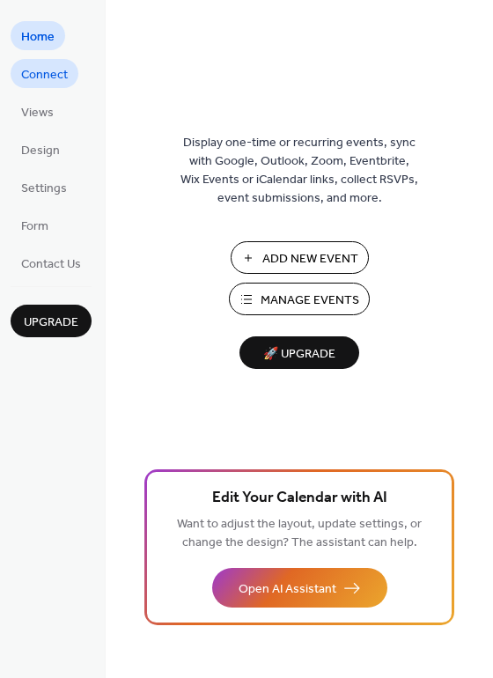
click at [49, 74] on span "Connect" at bounding box center [44, 75] width 47 height 18
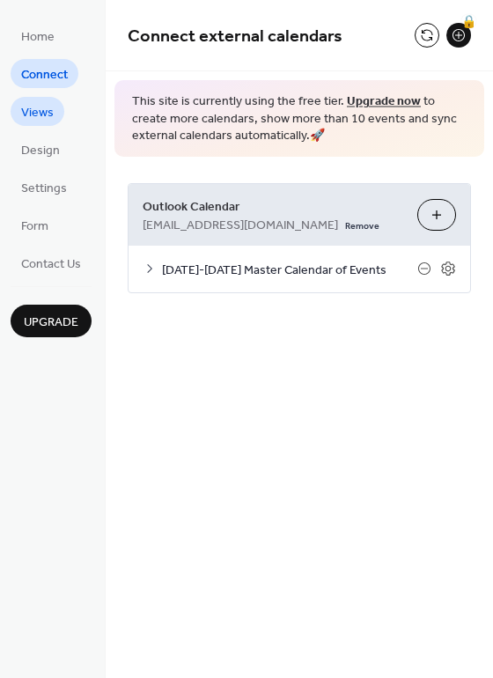
click at [37, 107] on span "Views" at bounding box center [37, 113] width 33 height 18
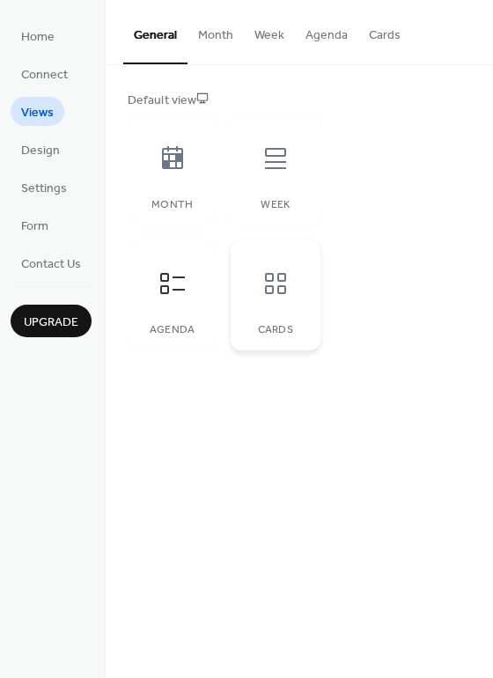
click at [273, 279] on icon at bounding box center [275, 283] width 21 height 21
click at [295, 172] on div at bounding box center [275, 158] width 53 height 53
click at [171, 165] on icon at bounding box center [173, 158] width 28 height 28
click at [172, 292] on icon at bounding box center [173, 284] width 28 height 28
click at [48, 142] on span "Design" at bounding box center [40, 151] width 39 height 18
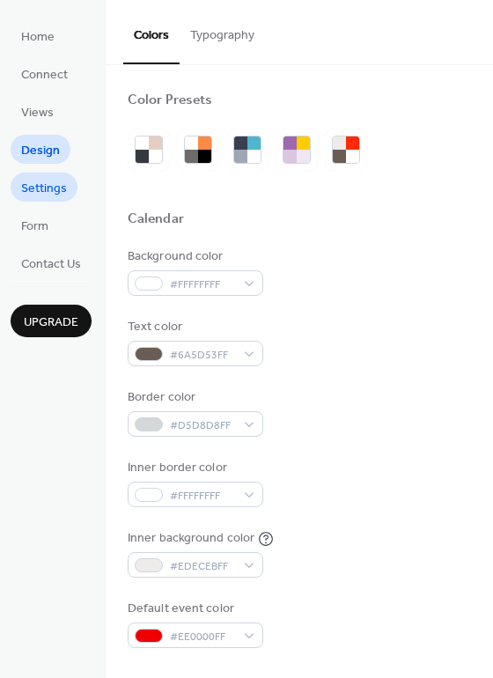
click at [44, 182] on span "Settings" at bounding box center [44, 189] width 46 height 18
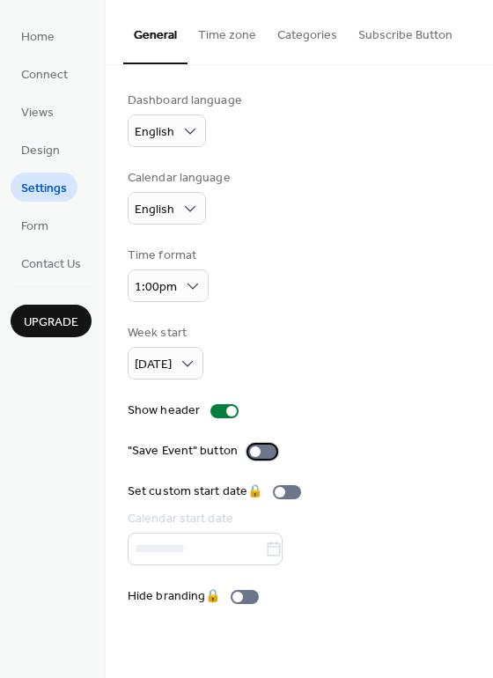
click at [260, 450] on div at bounding box center [262, 452] width 28 height 14
click at [216, 33] on button "Time zone" at bounding box center [227, 31] width 79 height 63
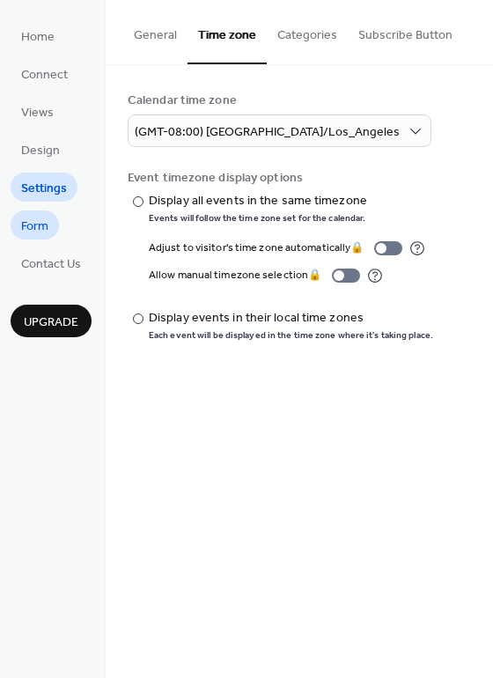
click at [56, 227] on link "Form" at bounding box center [35, 225] width 48 height 29
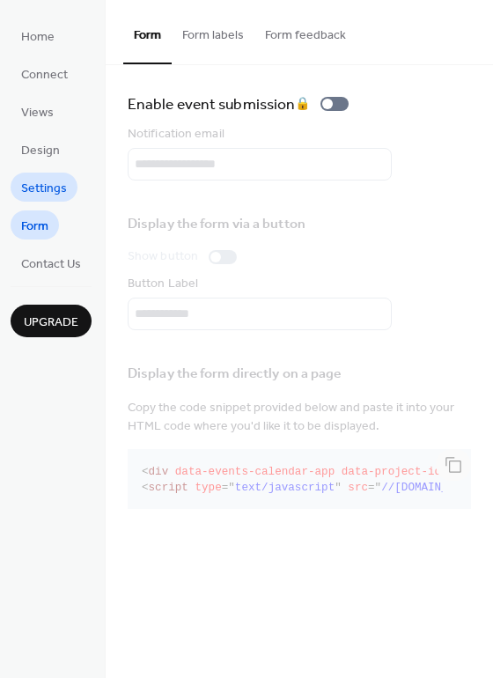
click at [58, 185] on span "Settings" at bounding box center [44, 189] width 46 height 18
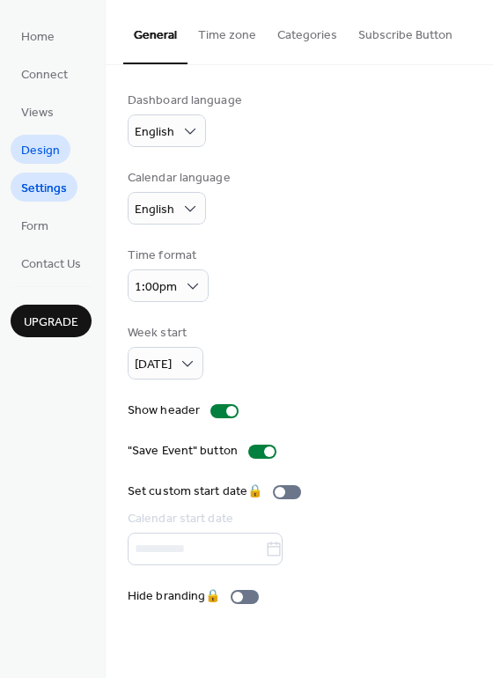
click at [53, 150] on span "Design" at bounding box center [40, 151] width 39 height 18
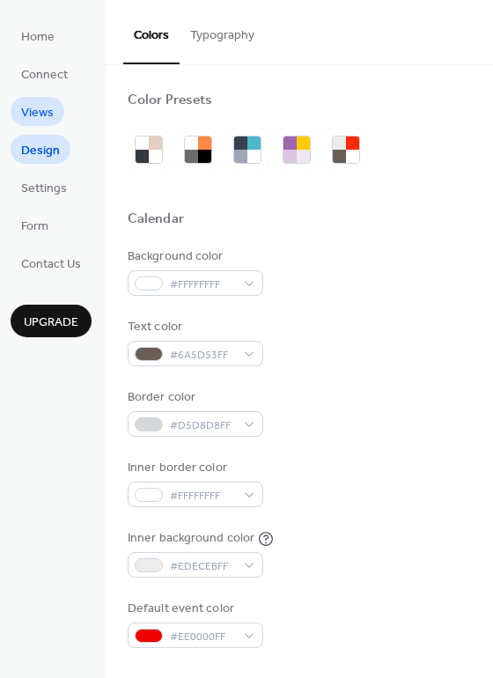
click at [51, 110] on span "Views" at bounding box center [37, 113] width 33 height 18
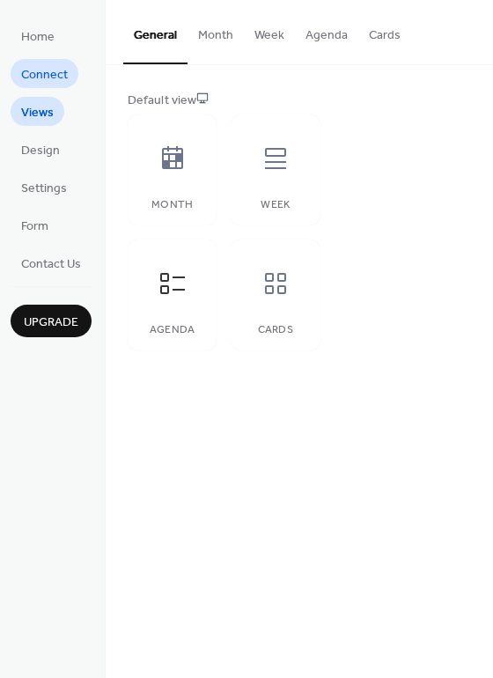
click at [47, 82] on span "Connect" at bounding box center [44, 75] width 47 height 18
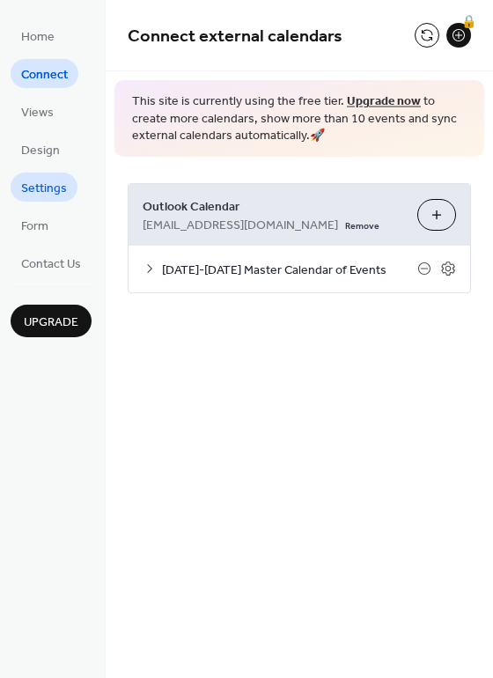
click at [33, 180] on span "Settings" at bounding box center [44, 189] width 46 height 18
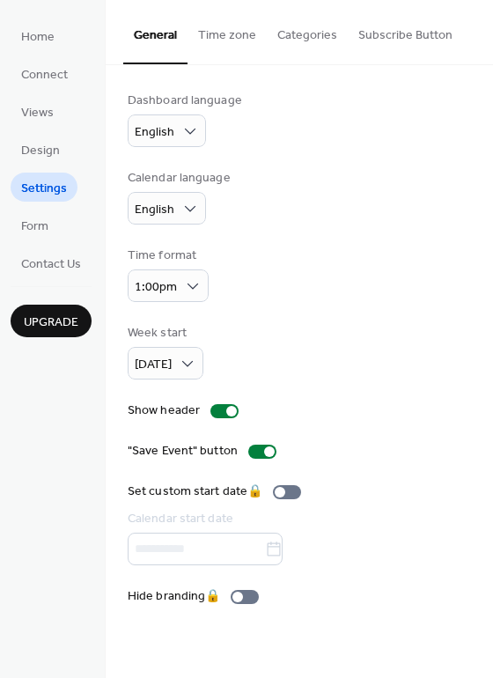
click at [277, 33] on button "Categories" at bounding box center [307, 31] width 81 height 63
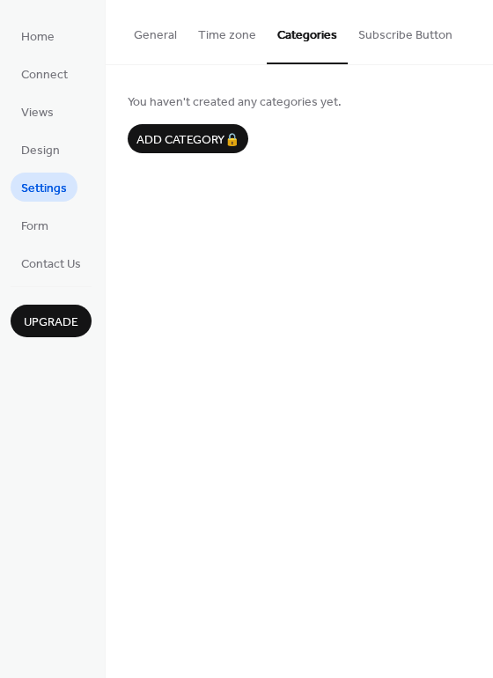
click at [164, 33] on button "General" at bounding box center [155, 31] width 64 height 63
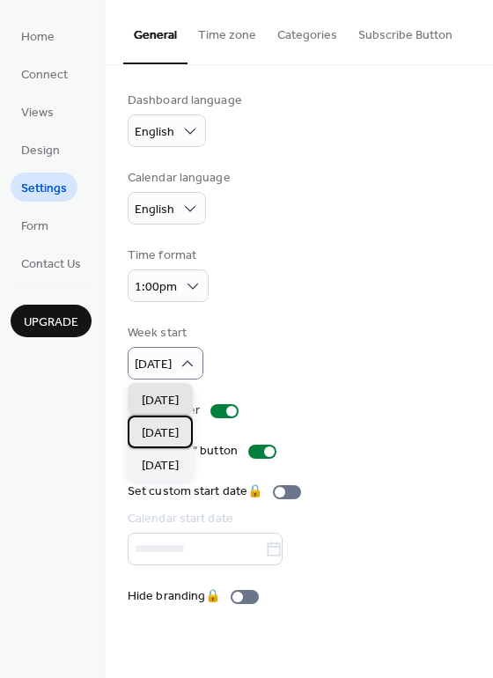
click at [152, 433] on span "Monday" at bounding box center [160, 434] width 37 height 18
